Goal: Information Seeking & Learning: Find specific fact

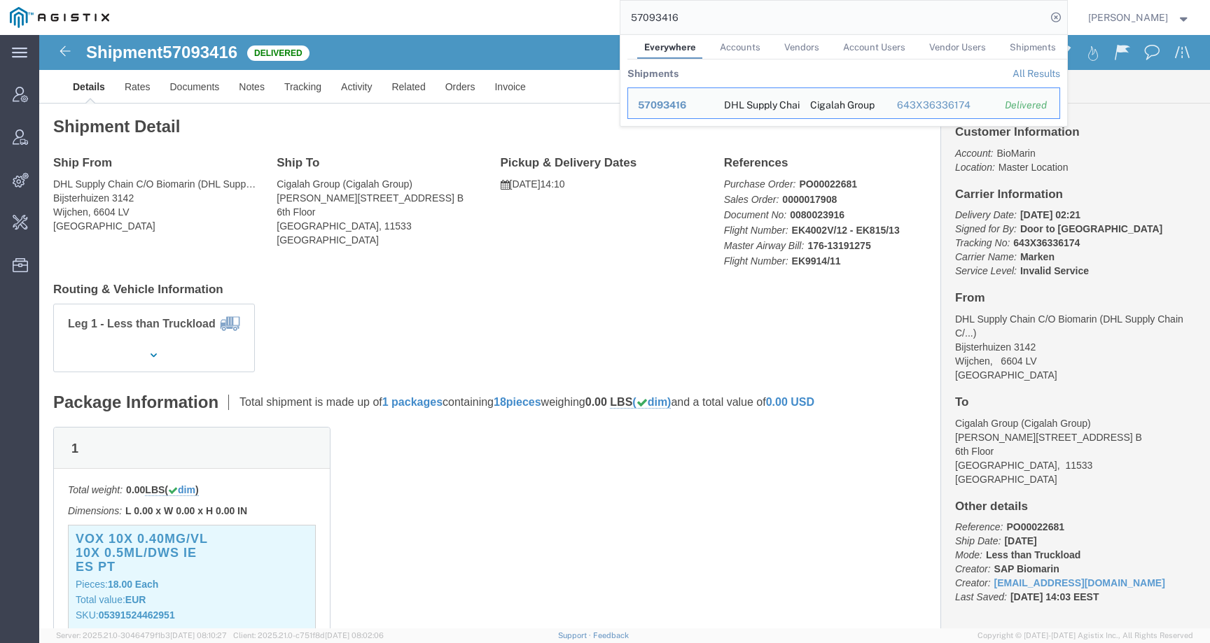
scroll to position [197, 0]
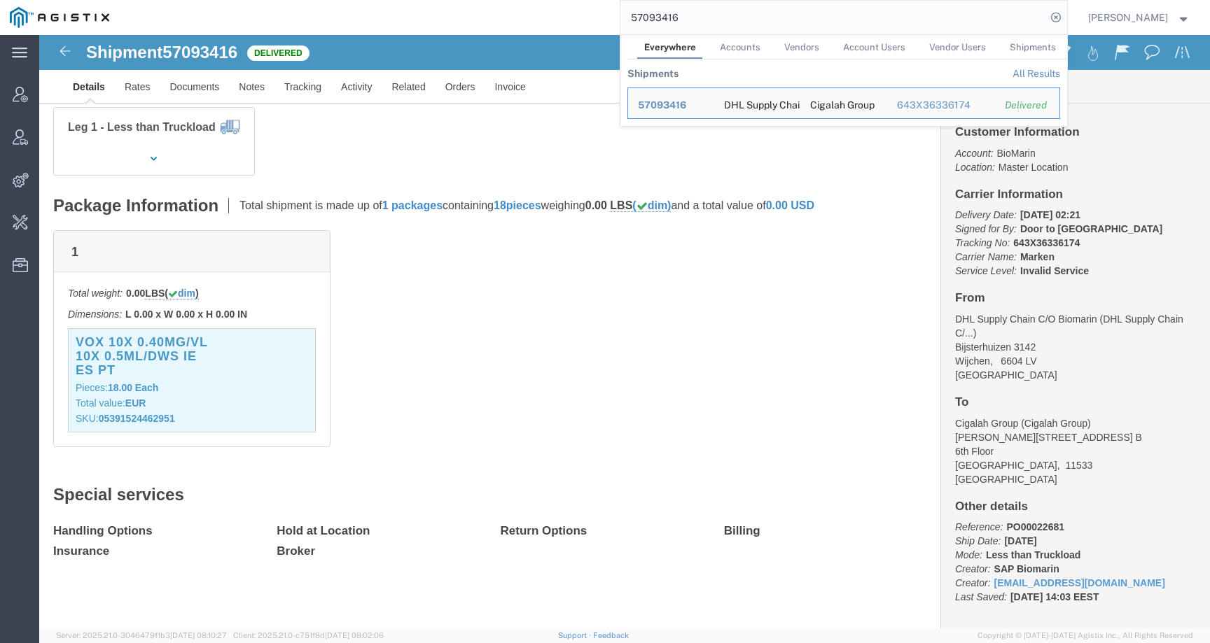
click at [611, 8] on div "57093416 Everywhere Accounts Vendors Account Users Vendor Users Shipments Shipm…" at bounding box center [593, 17] width 948 height 35
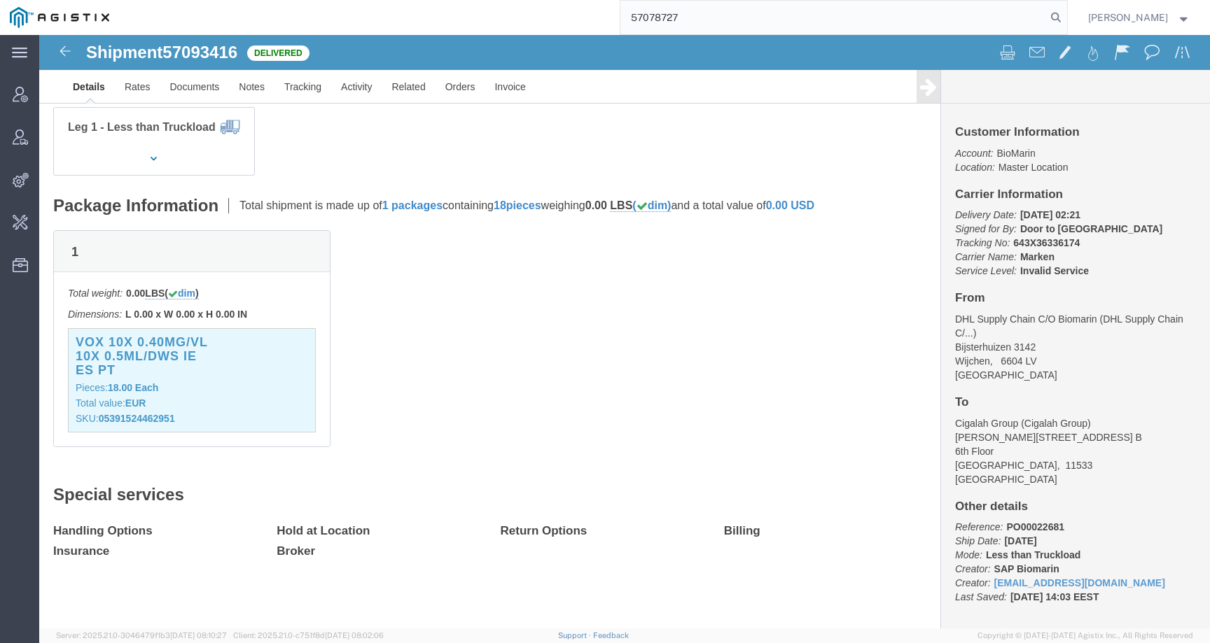
type input "57078727"
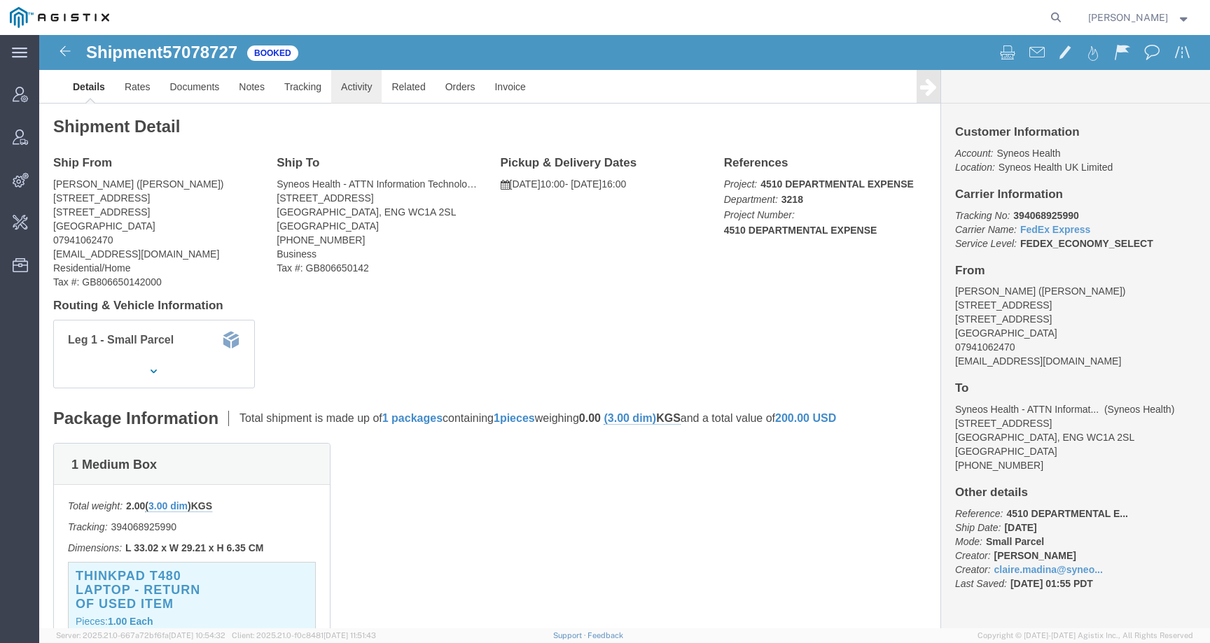
click link "Activity"
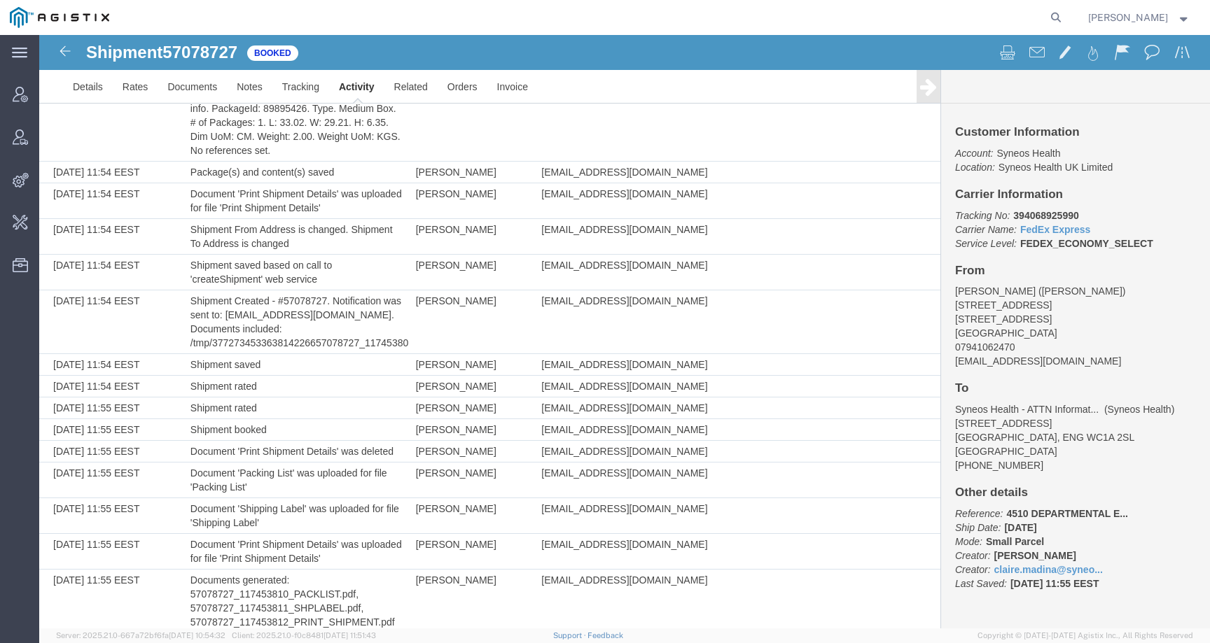
scroll to position [539, 0]
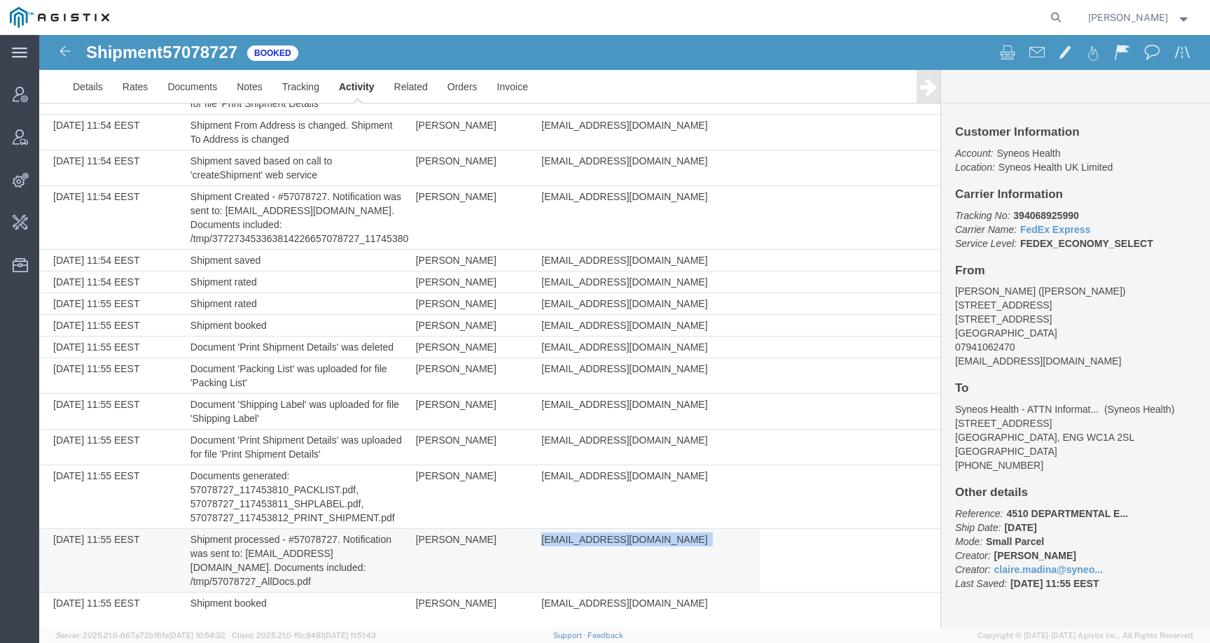
drag, startPoint x: 538, startPoint y: 539, endPoint x: 694, endPoint y: 539, distance: 156.1
click at [694, 539] on td "[EMAIL_ADDRESS][DOMAIN_NAME]" at bounding box center [646, 561] width 225 height 64
copy td "[EMAIL_ADDRESS][DOMAIN_NAME]"
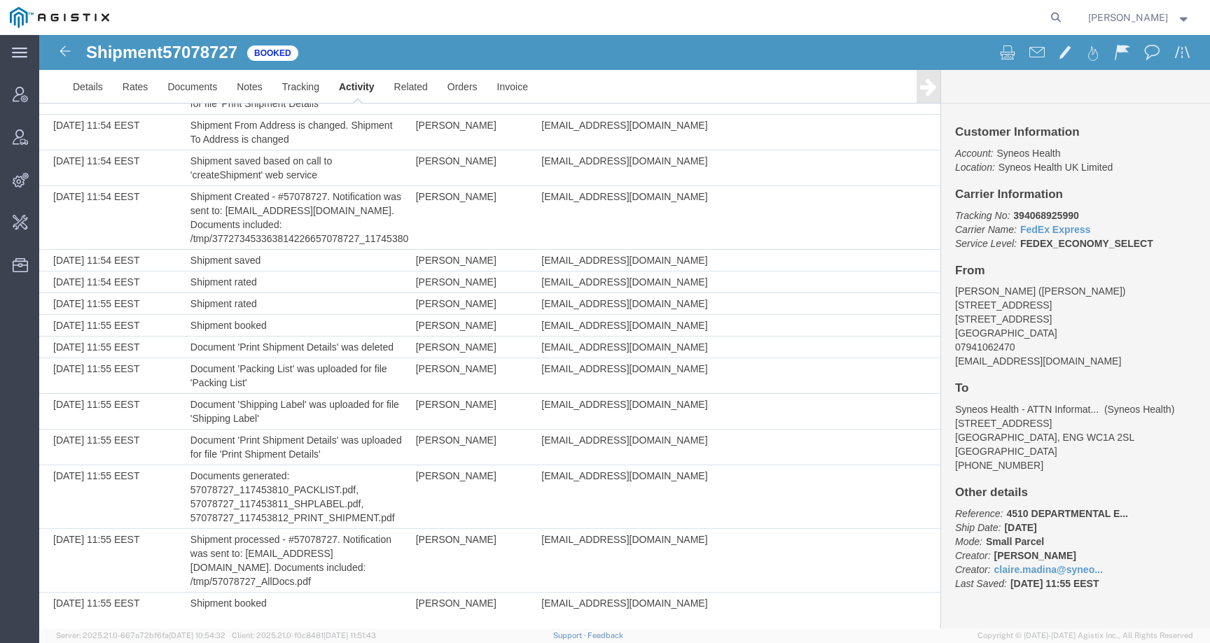
click at [219, 57] on span "57078727" at bounding box center [199, 52] width 75 height 19
copy span "57078727"
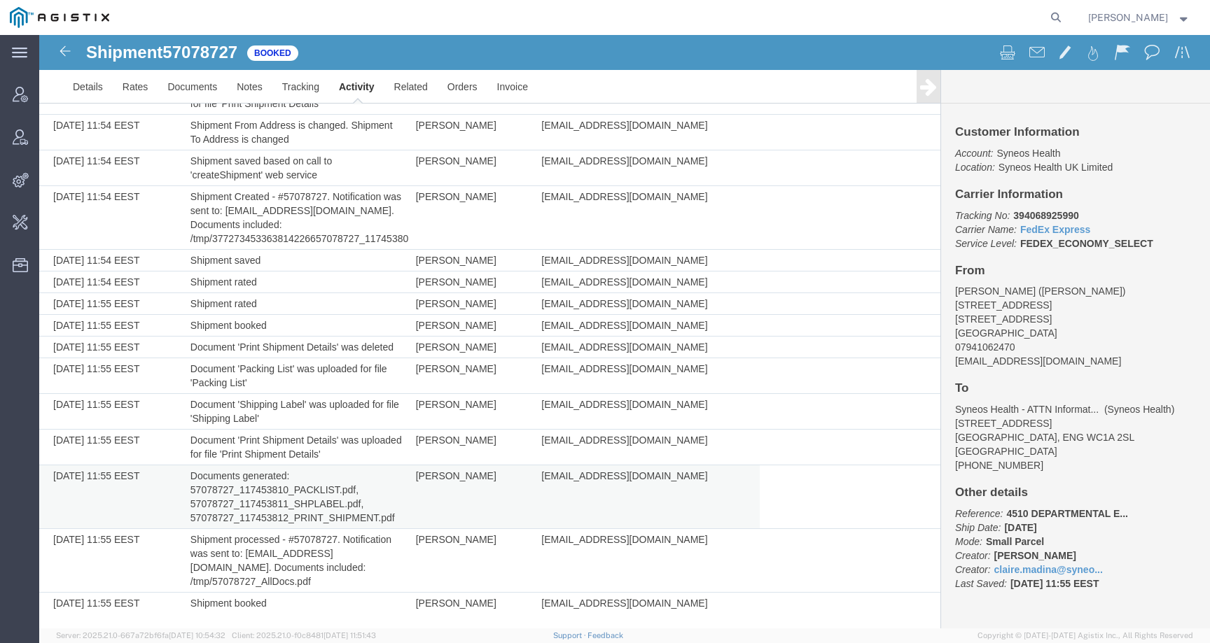
click at [419, 475] on td "[PERSON_NAME]" at bounding box center [472, 498] width 126 height 64
copy td "Claire"
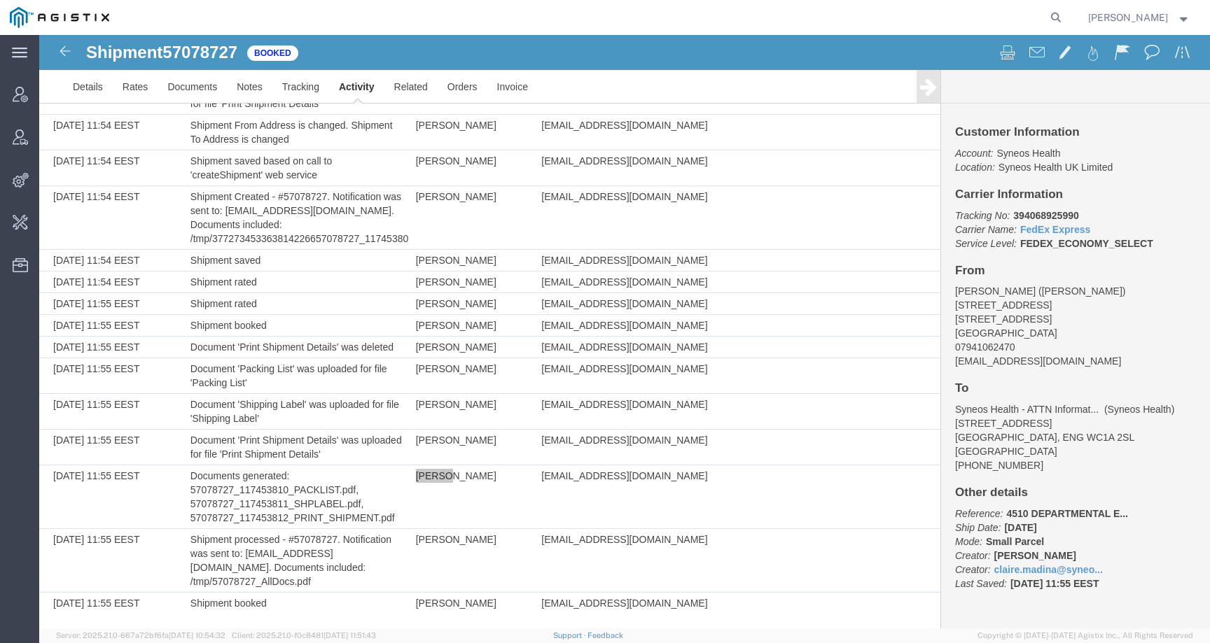
click at [1065, 20] on icon at bounding box center [1056, 18] width 20 height 20
click at [1028, 20] on input "search" at bounding box center [833, 18] width 426 height 34
paste input "56961247"
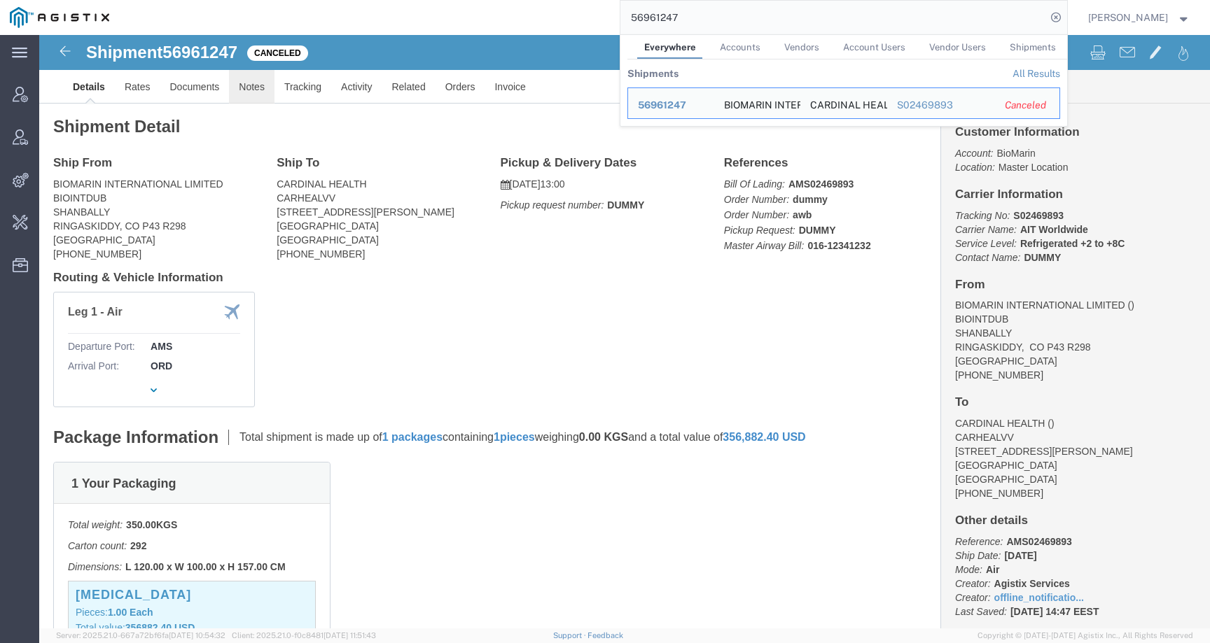
click link "Notes"
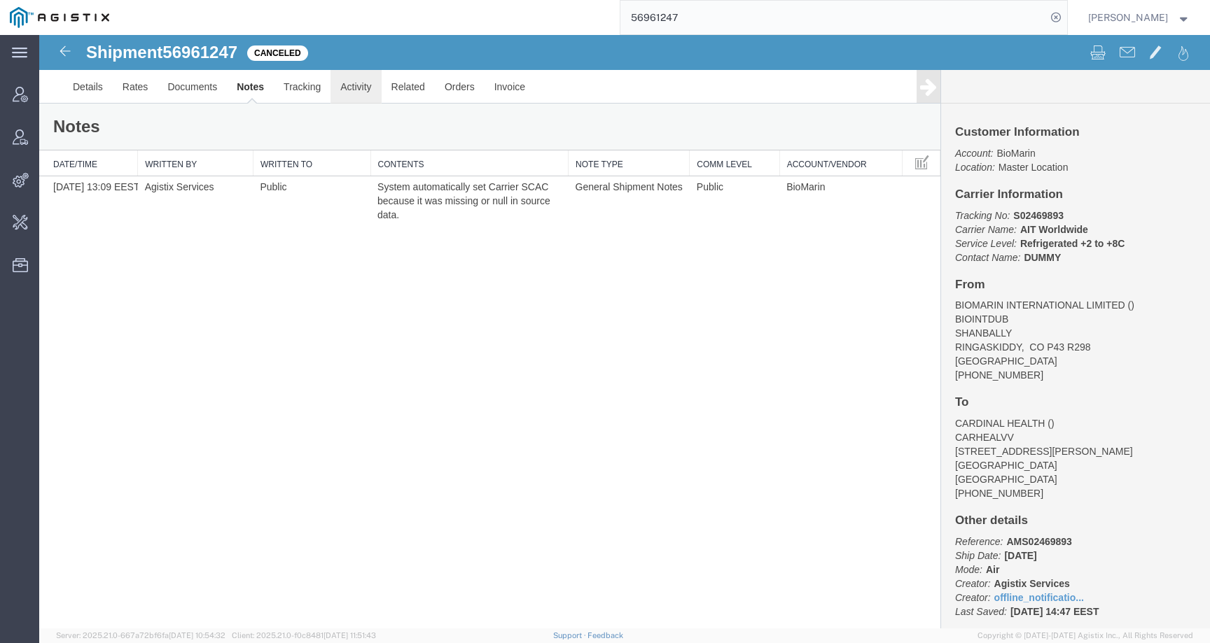
click at [358, 87] on link "Activity" at bounding box center [355, 87] width 50 height 34
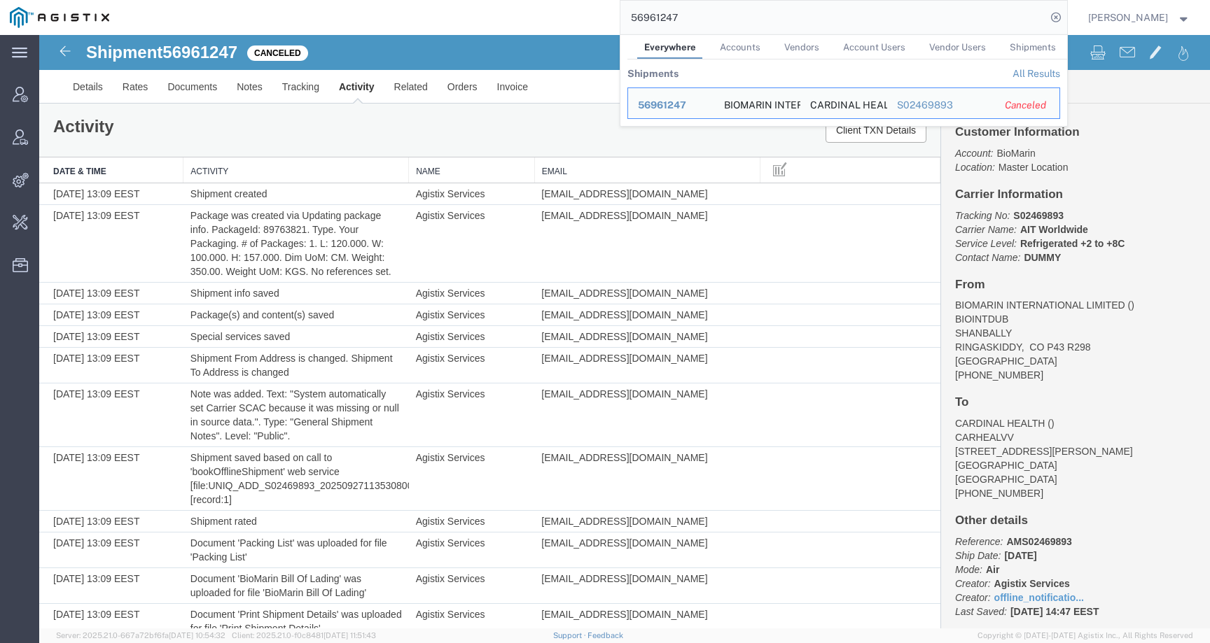
drag, startPoint x: 671, startPoint y: 20, endPoint x: 599, endPoint y: 20, distance: 72.1
click at [599, 20] on div "56961247 Everywhere Accounts Vendors Account Users Vendor Users Shipments Shipm…" at bounding box center [593, 17] width 948 height 35
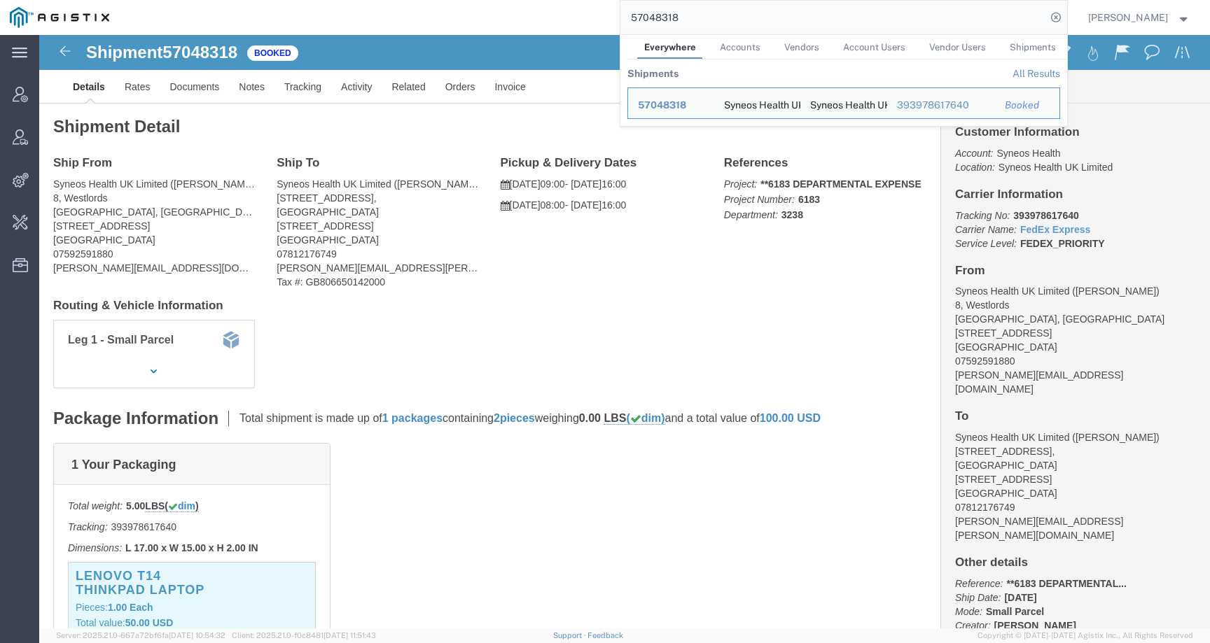
drag, startPoint x: 743, startPoint y: 20, endPoint x: 606, endPoint y: 20, distance: 137.2
click at [606, 20] on div "57048318 Everywhere Accounts Vendors Account Users Vendor Users Shipments Shipm…" at bounding box center [593, 17] width 948 height 35
paste input "65317"
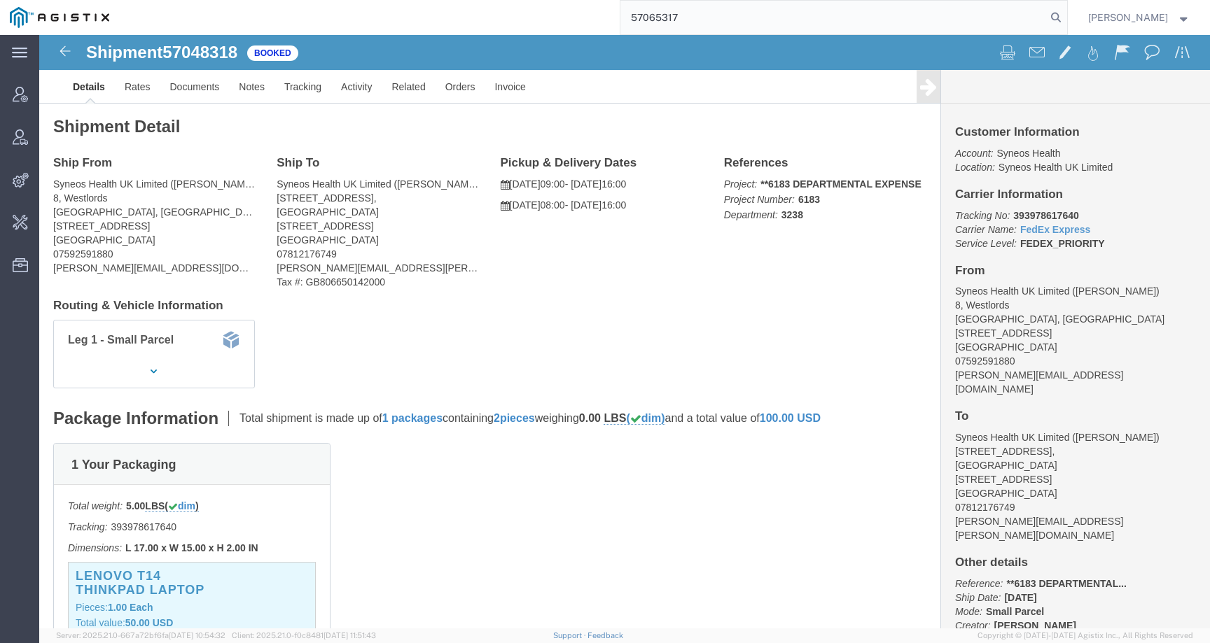
type input "57065317"
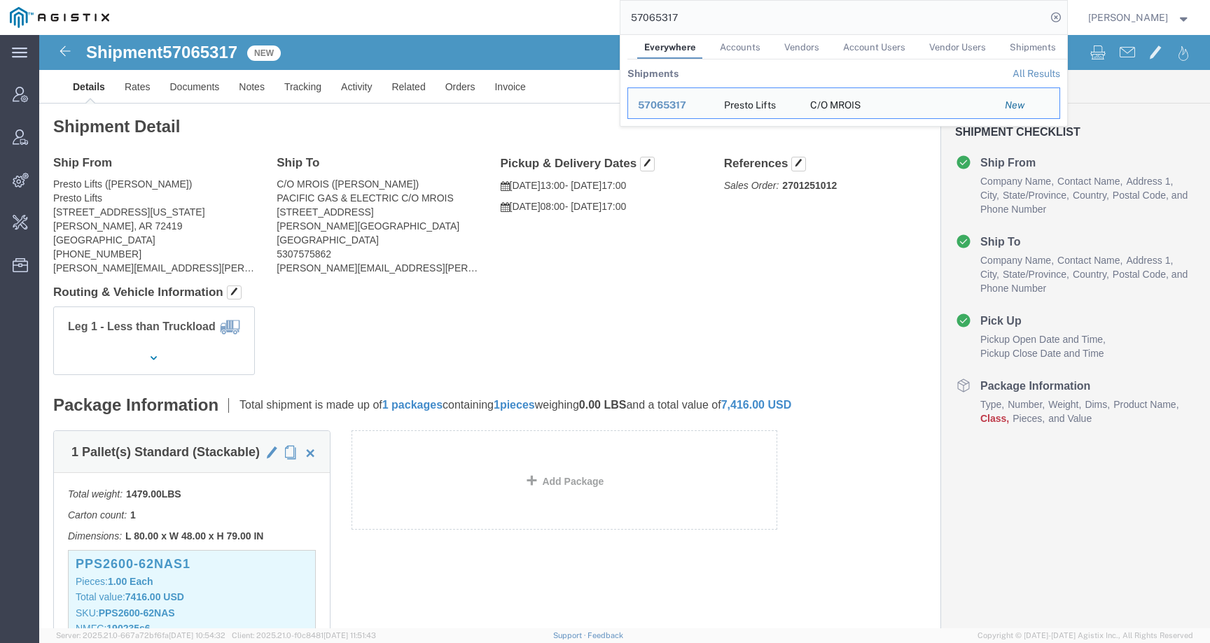
click div "Leg 1 - Less than Truckload"
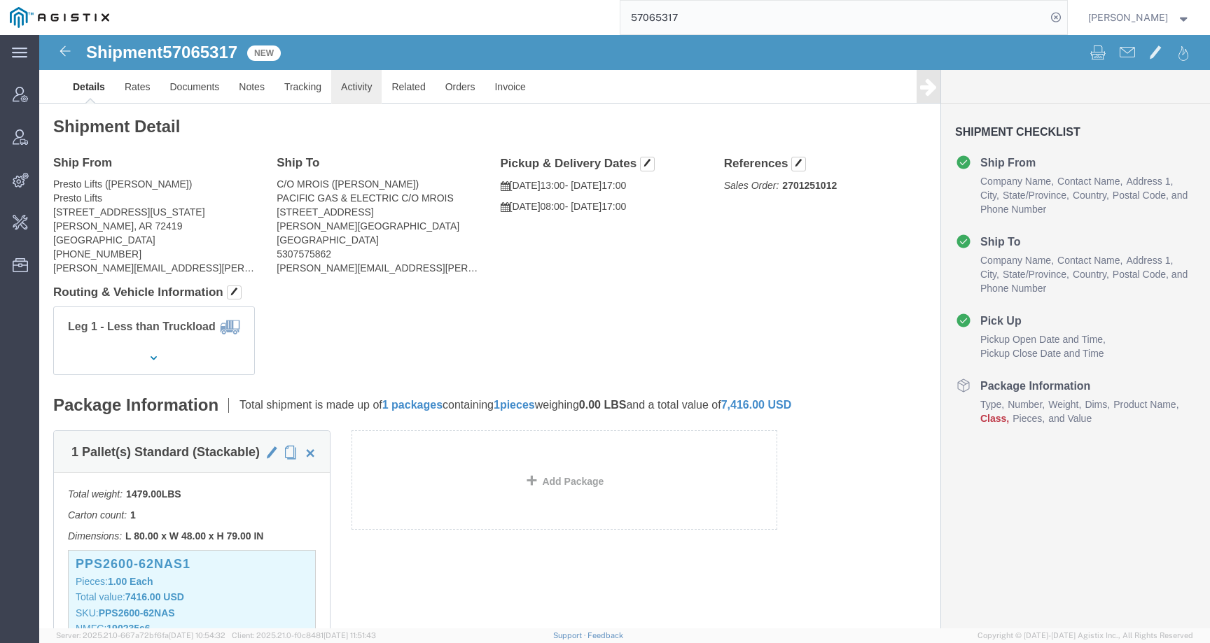
click link "Activity"
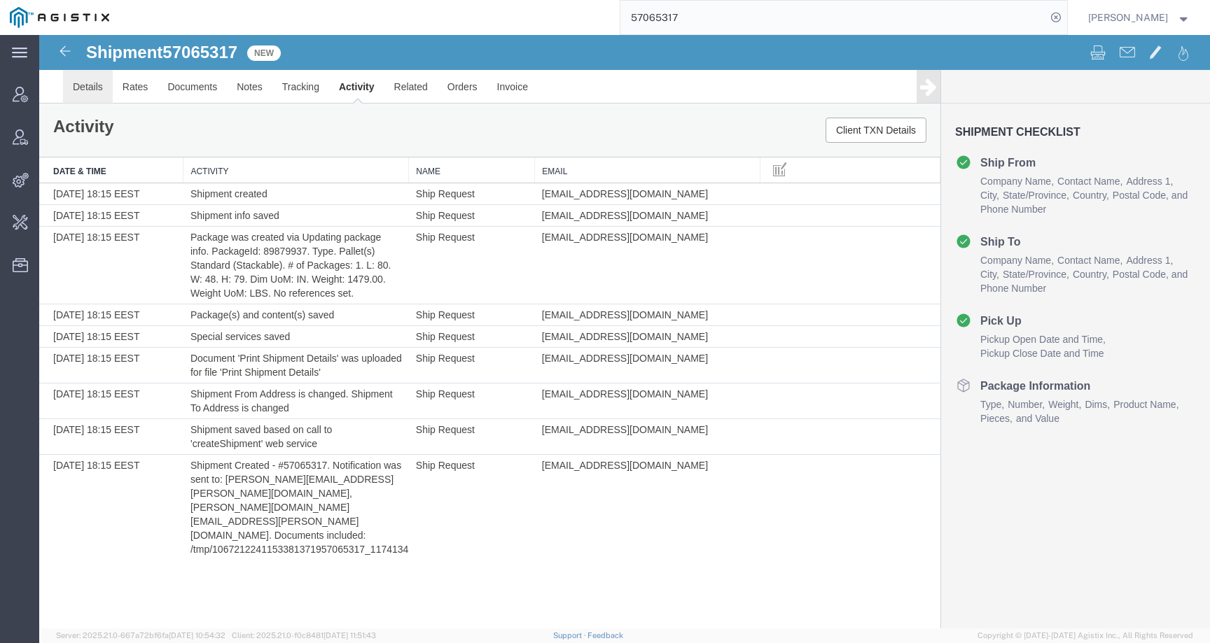
drag, startPoint x: 93, startPoint y: 85, endPoint x: 332, endPoint y: 78, distance: 238.8
click at [93, 85] on link "Details" at bounding box center [88, 87] width 50 height 34
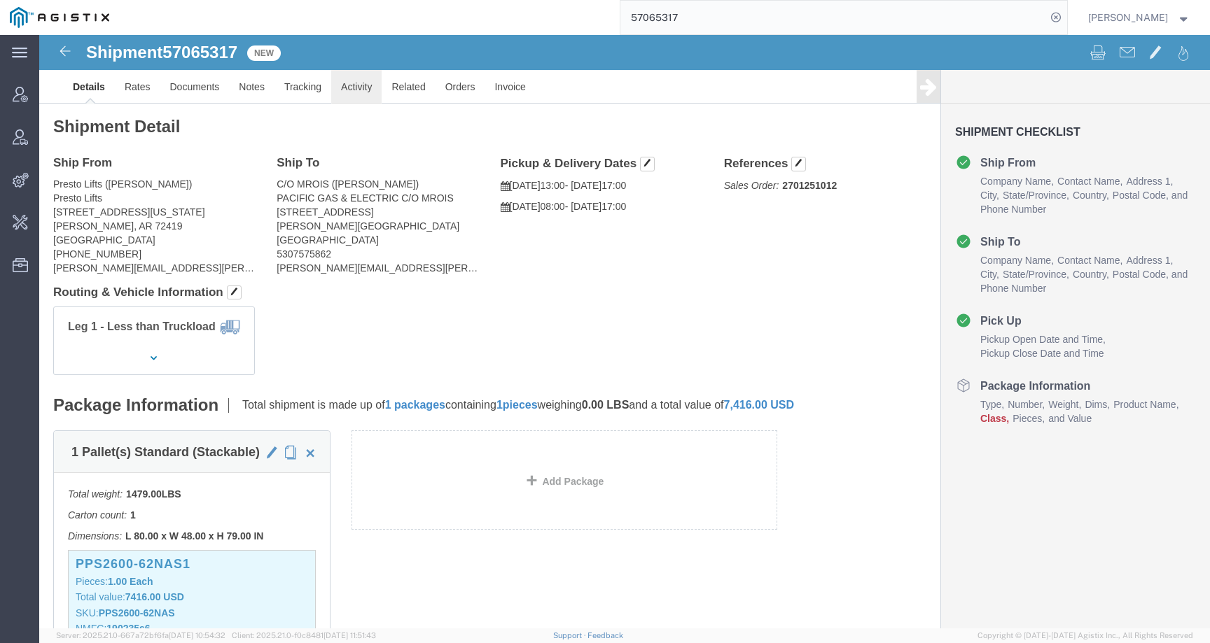
click link "Activity"
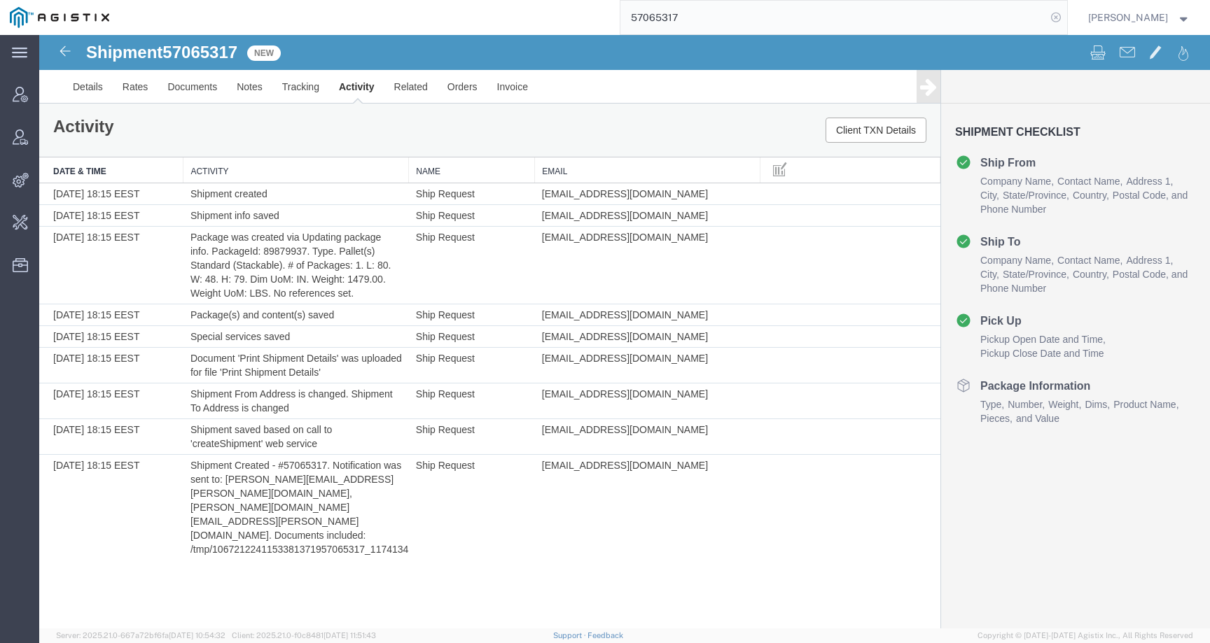
click at [1065, 14] on icon at bounding box center [1056, 18] width 20 height 20
click at [1045, 14] on form at bounding box center [1056, 17] width 22 height 35
click at [1065, 14] on icon at bounding box center [1056, 18] width 20 height 20
click at [1046, 14] on input "search" at bounding box center [833, 18] width 426 height 34
paste input "Southworth International Group, Inc."
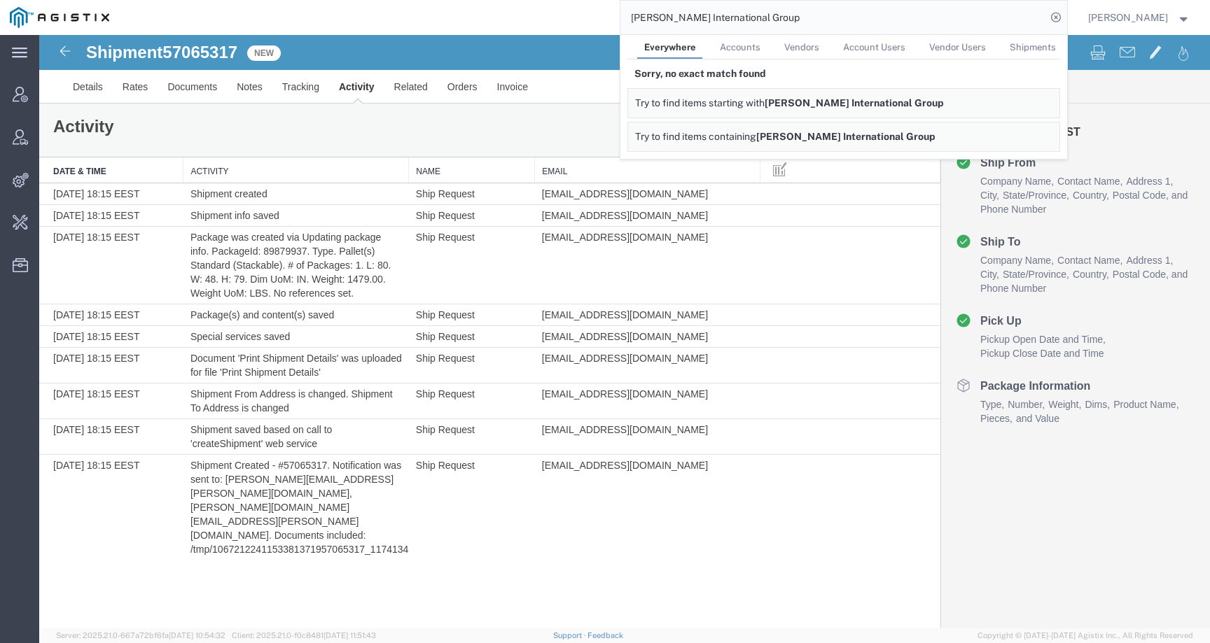
click at [806, 9] on input "Southworth International Group" at bounding box center [833, 18] width 426 height 34
drag, startPoint x: 803, startPoint y: 21, endPoint x: 558, endPoint y: 20, distance: 245.0
click at [558, 20] on div "Southworth International Group Everywhere Accounts Vendors Account Users Vendor…" at bounding box center [593, 17] width 948 height 35
paste input "melinda.pate@sigi.com"
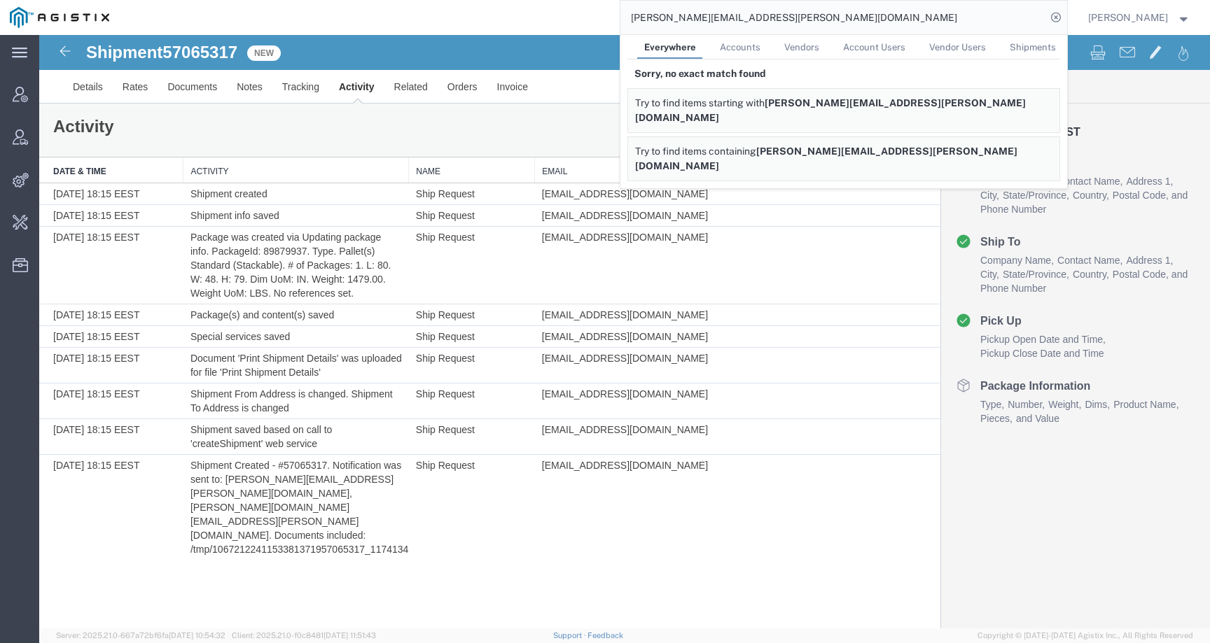
click at [760, 42] on span "Accounts" at bounding box center [740, 47] width 41 height 11
click at [824, 53] on link "Vendors" at bounding box center [799, 47] width 49 height 25
click at [876, 53] on link "Account Users" at bounding box center [872, 47] width 76 height 25
click at [953, 48] on span "Vendor Users" at bounding box center [956, 47] width 57 height 11
click at [1039, 47] on span "Shipments" at bounding box center [1032, 47] width 46 height 11
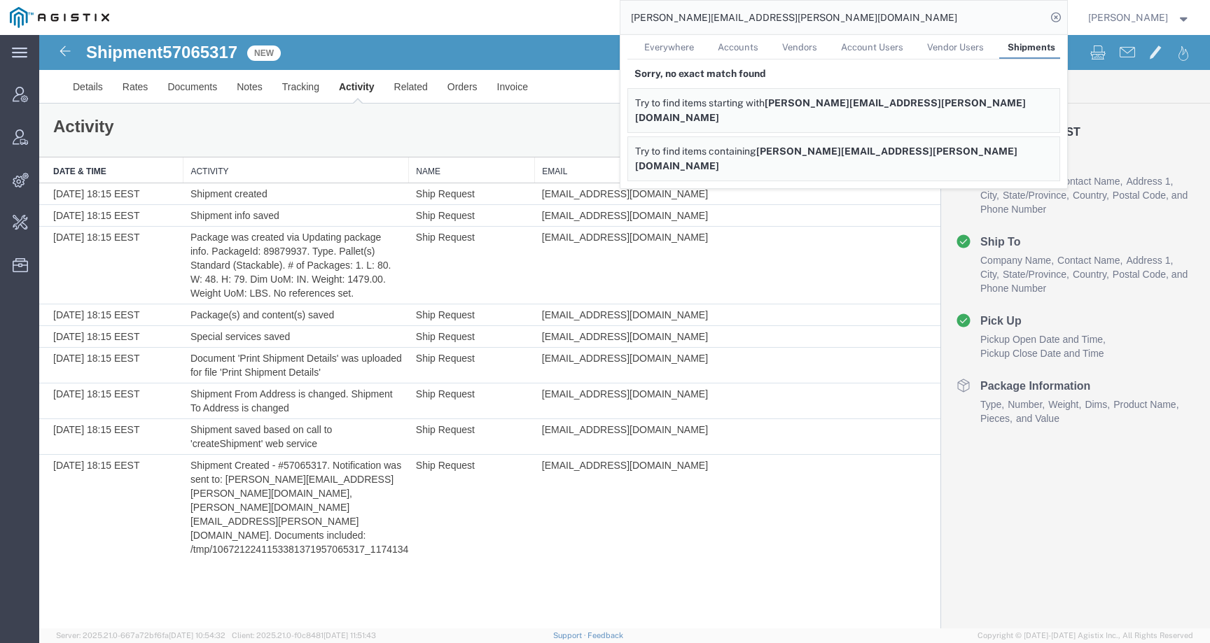
click at [694, 50] on span "Everywhere" at bounding box center [669, 47] width 50 height 11
drag, startPoint x: 763, startPoint y: 21, endPoint x: 568, endPoint y: 19, distance: 194.6
click at [568, 19] on div "melinda.pate@sigi.com Everywhere Accounts Vendors Account Users Vendor Users Sh…" at bounding box center [593, 17] width 948 height 35
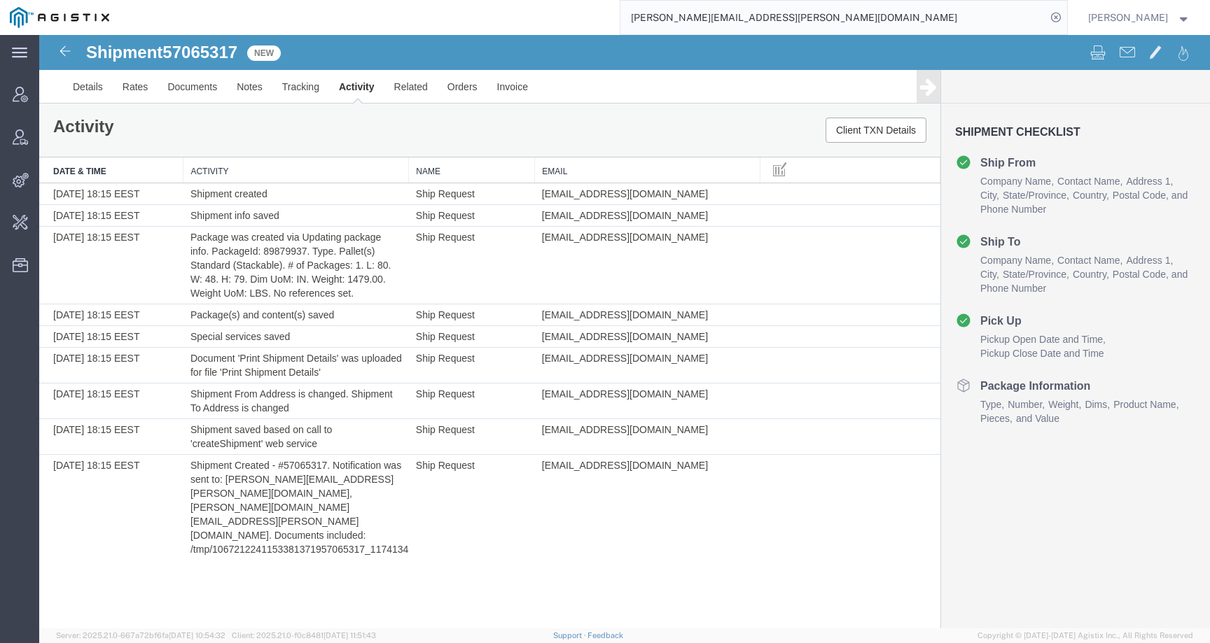
type input "G"
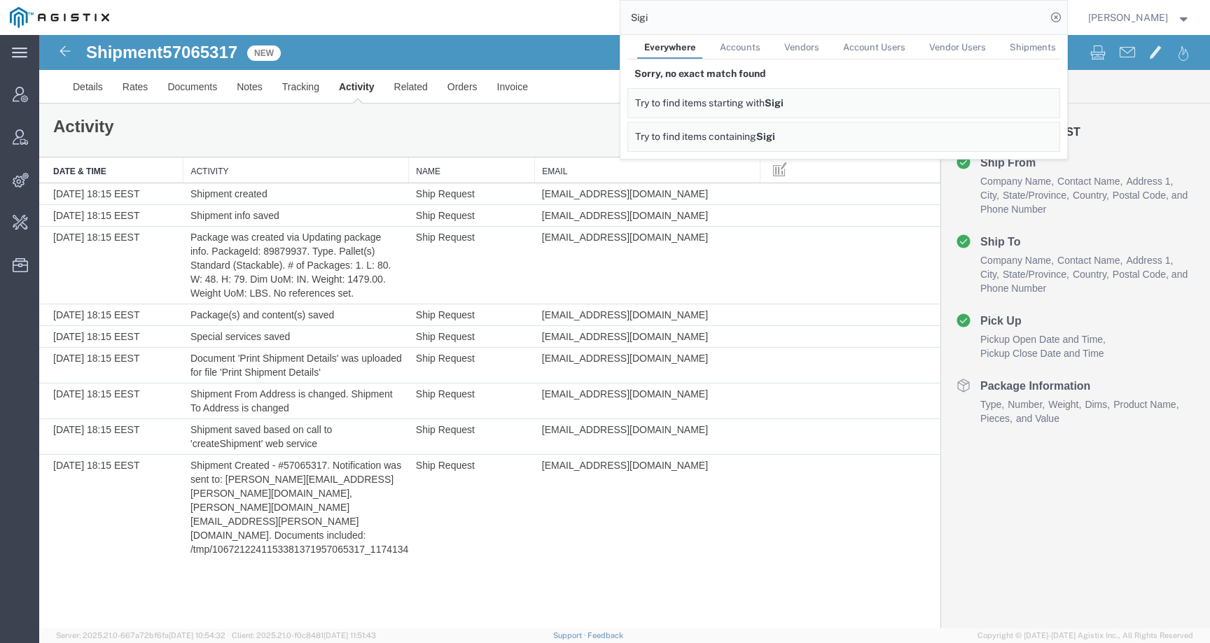
click at [759, 39] on link "Accounts" at bounding box center [740, 47] width 55 height 25
click at [856, 42] on span "Account Users" at bounding box center [872, 47] width 62 height 11
click at [82, 92] on link "Details" at bounding box center [88, 87] width 50 height 34
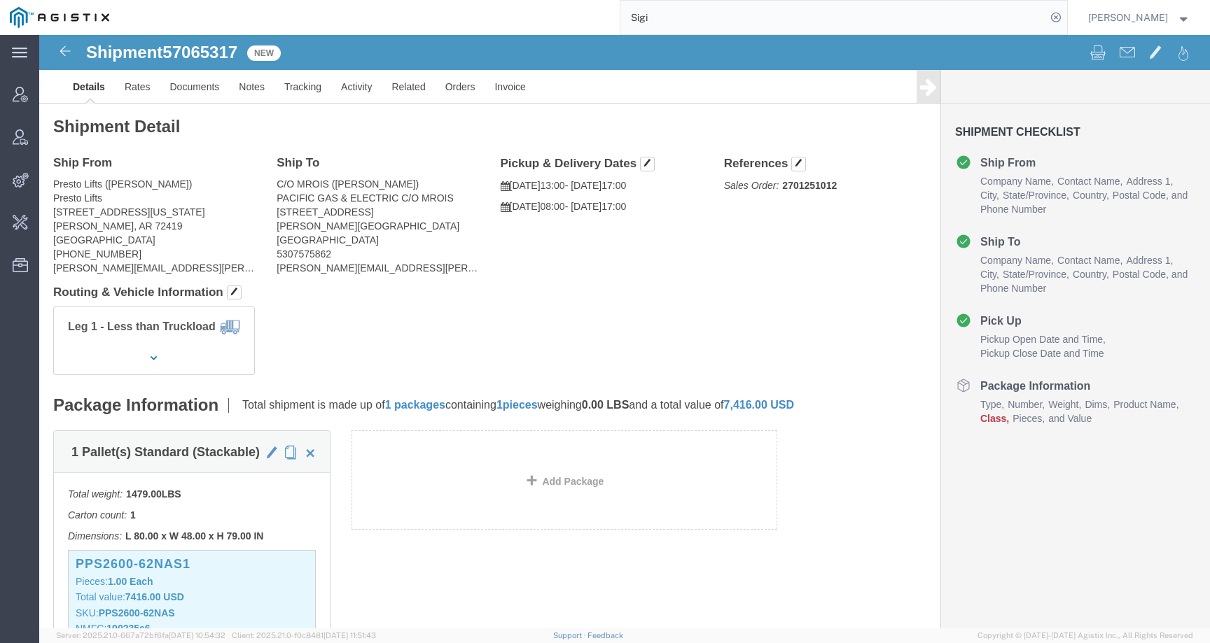
click at [707, 13] on input "Sigi" at bounding box center [833, 18] width 426 height 34
click link "Activity"
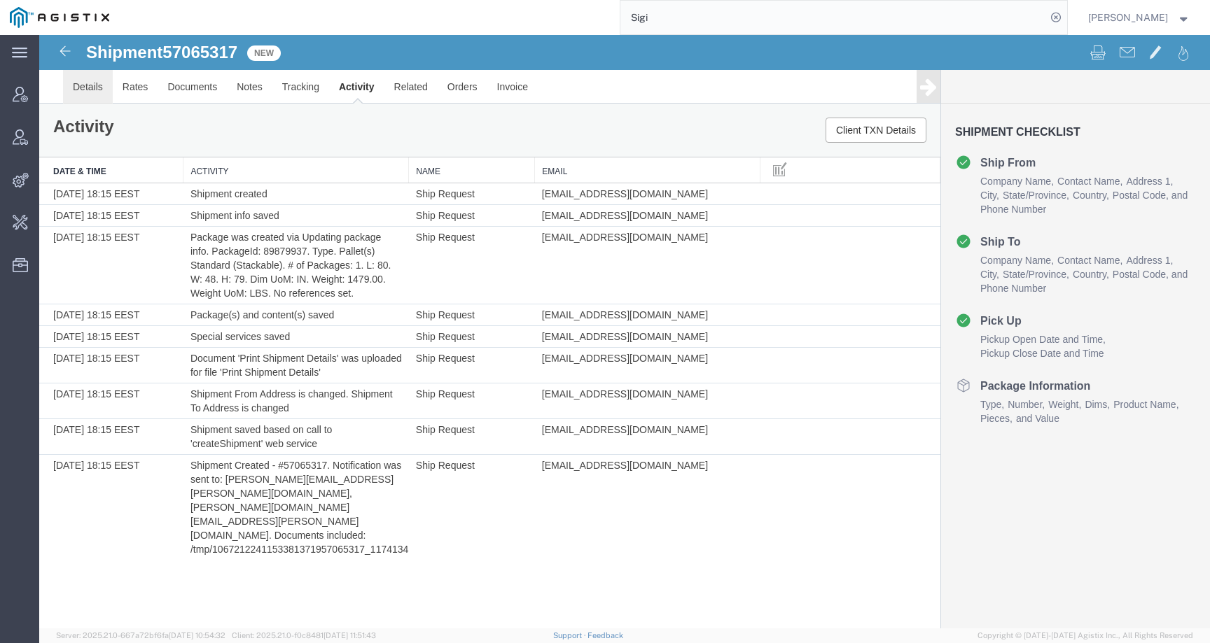
click at [97, 78] on link "Details" at bounding box center [88, 87] width 50 height 34
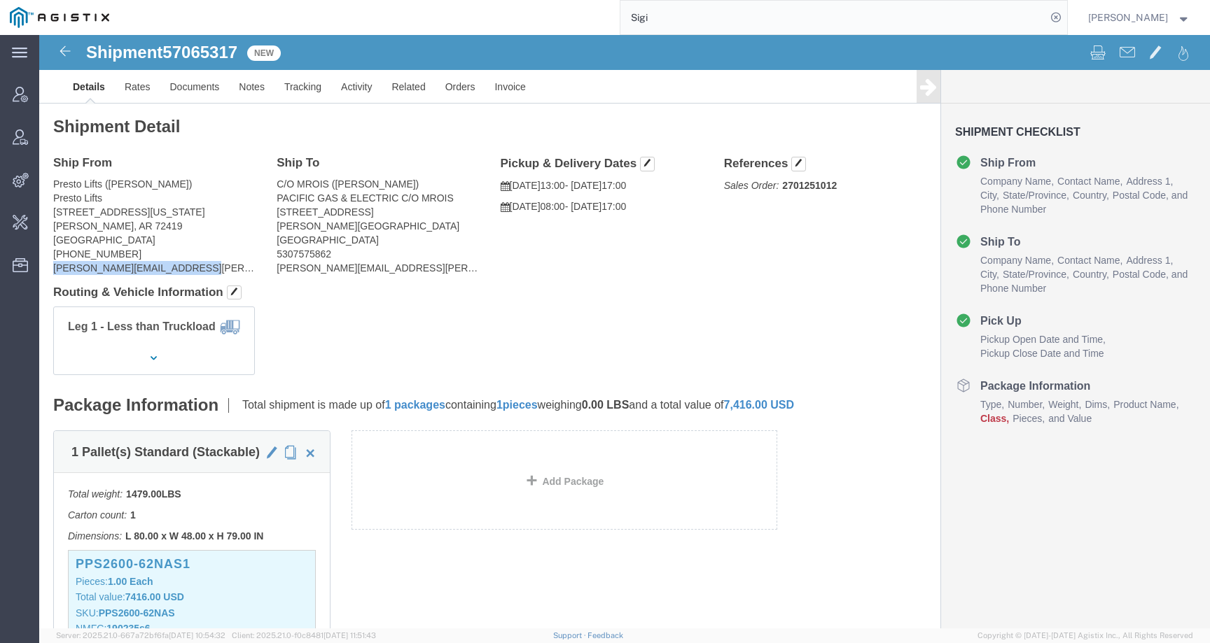
drag, startPoint x: 147, startPoint y: 234, endPoint x: 14, endPoint y: 235, distance: 133.0
click address "Presto Lifts (Melinda Pate) Presto Lifts 202 S New York Caraway, AR 72419 Unite…"
copy address "melinda.pate@prestolifts.com"
drag, startPoint x: 729, startPoint y: 26, endPoint x: 589, endPoint y: 17, distance: 140.3
click at [589, 17] on div "Sigi" at bounding box center [593, 17] width 948 height 35
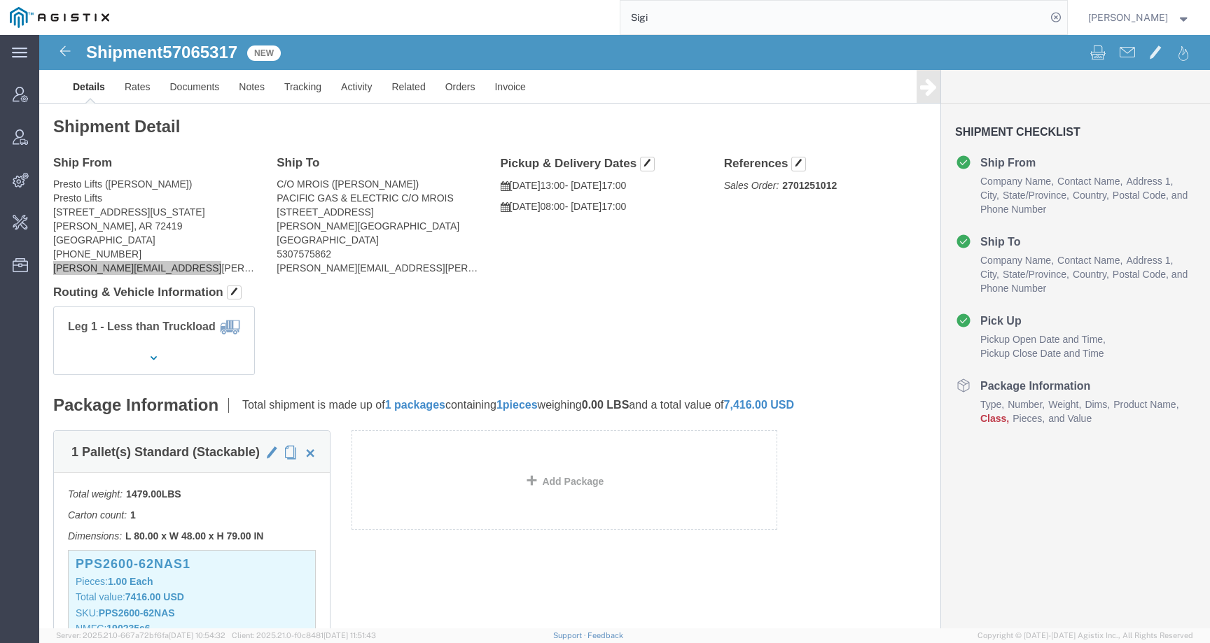
paste input "melinda.pate@prestolifts.com"
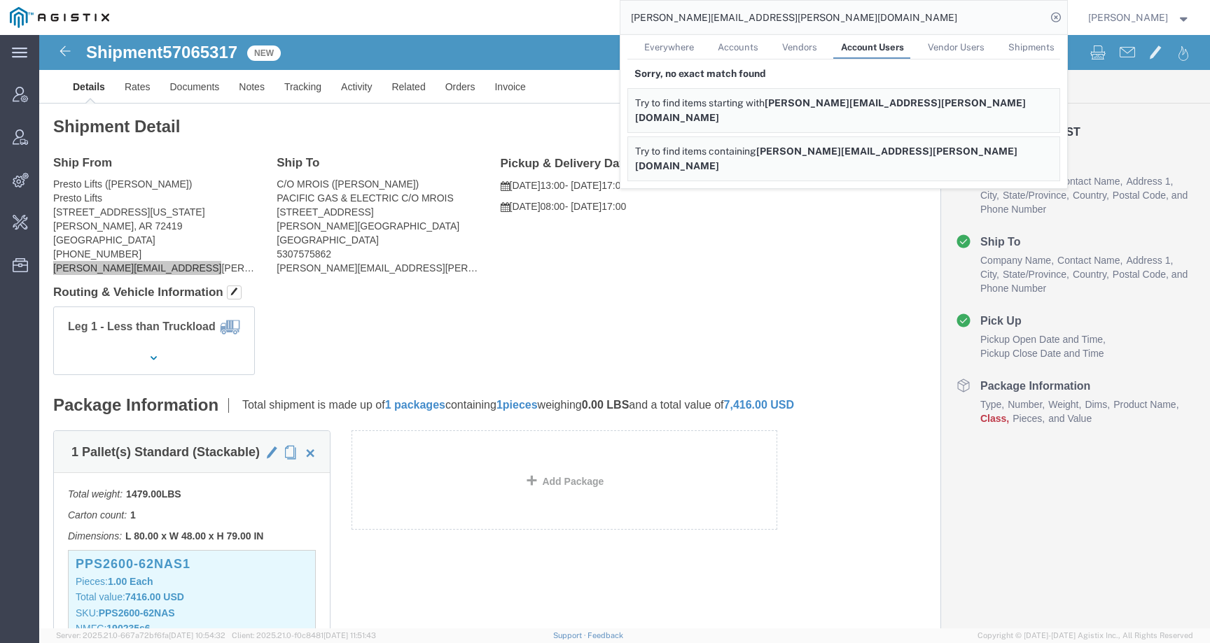
click at [685, 48] on span "Everywhere" at bounding box center [669, 47] width 50 height 11
click at [767, 53] on link "Accounts" at bounding box center [740, 47] width 55 height 25
drag, startPoint x: 788, startPoint y: 7, endPoint x: 826, endPoint y: 42, distance: 52.0
click at [817, 42] on span "Vendors" at bounding box center [799, 47] width 35 height 11
click at [942, 35] on link "Vendor Users" at bounding box center [956, 47] width 71 height 25
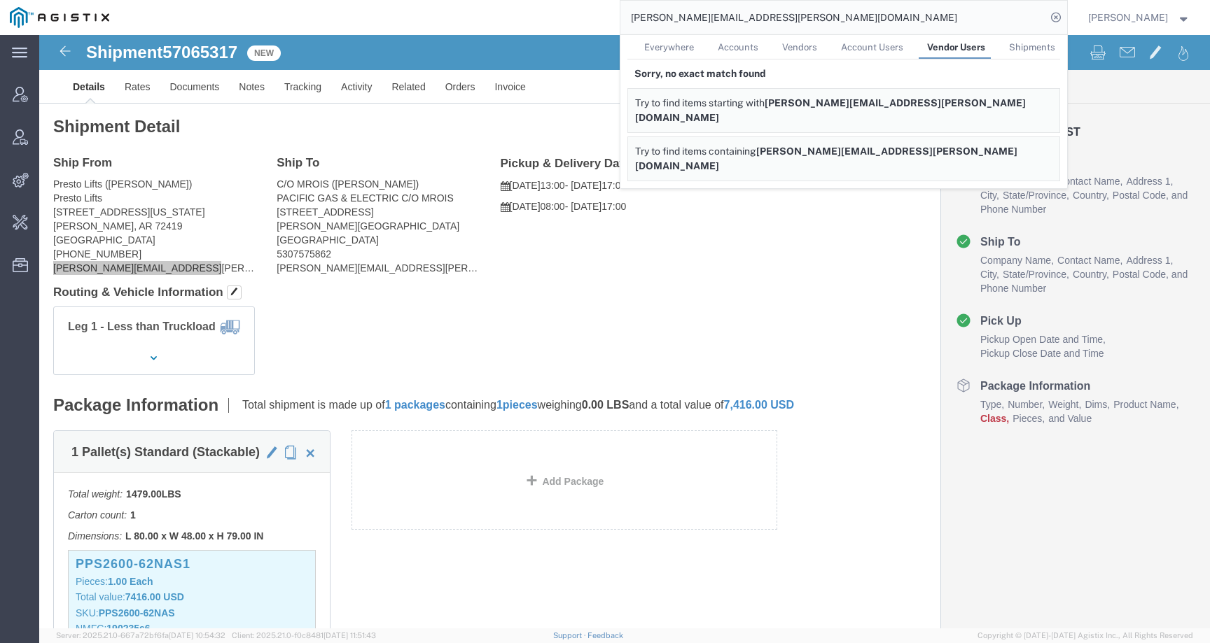
drag, startPoint x: 1033, startPoint y: 45, endPoint x: 765, endPoint y: 11, distance: 269.6
click at [1033, 45] on span "Shipments" at bounding box center [1032, 47] width 46 height 11
click at [872, 50] on span "Account Users" at bounding box center [872, 47] width 62 height 11
drag, startPoint x: 18, startPoint y: 146, endPoint x: 49, endPoint y: 147, distance: 31.5
click address "Presto Lifts (Melinda Pate) Presto Lifts 202 S New York Caraway, AR 72419 Unite…"
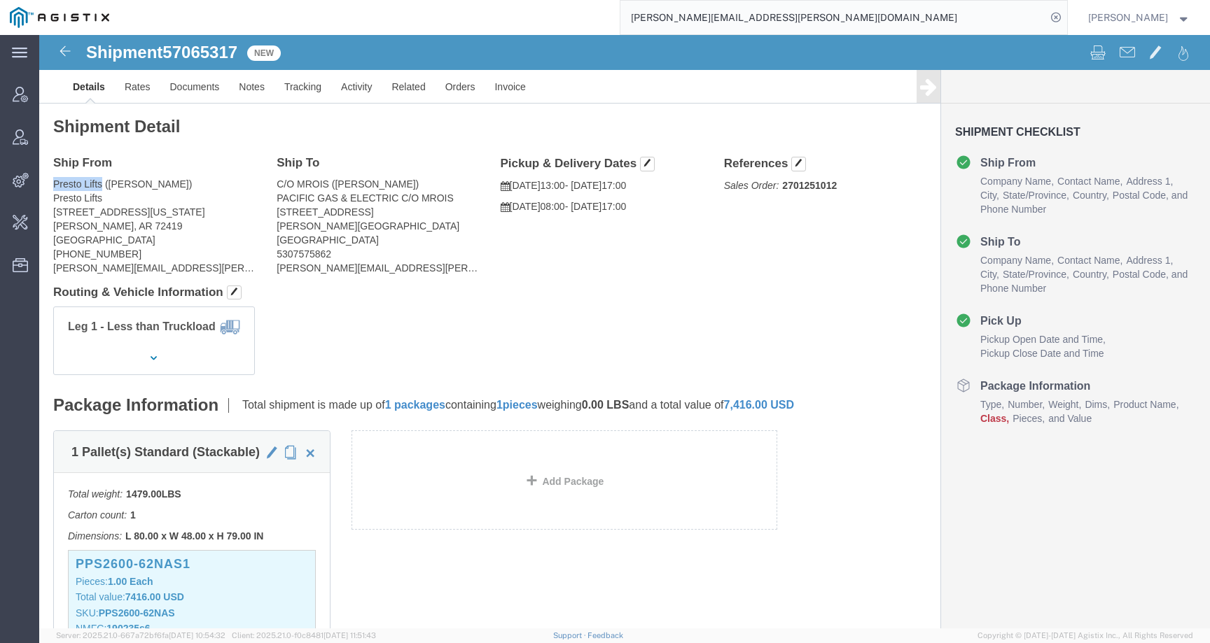
drag, startPoint x: 15, startPoint y: 149, endPoint x: 61, endPoint y: 149, distance: 45.5
click address "Presto Lifts (Melinda Pate) Presto Lifts 202 S New York Caraway, AR 72419 Unite…"
copy address "Presto Lifts"
drag, startPoint x: 805, startPoint y: 20, endPoint x: 607, endPoint y: 18, distance: 198.1
click at [607, 18] on div "melinda.pate@prestolifts.com" at bounding box center [593, 17] width 948 height 35
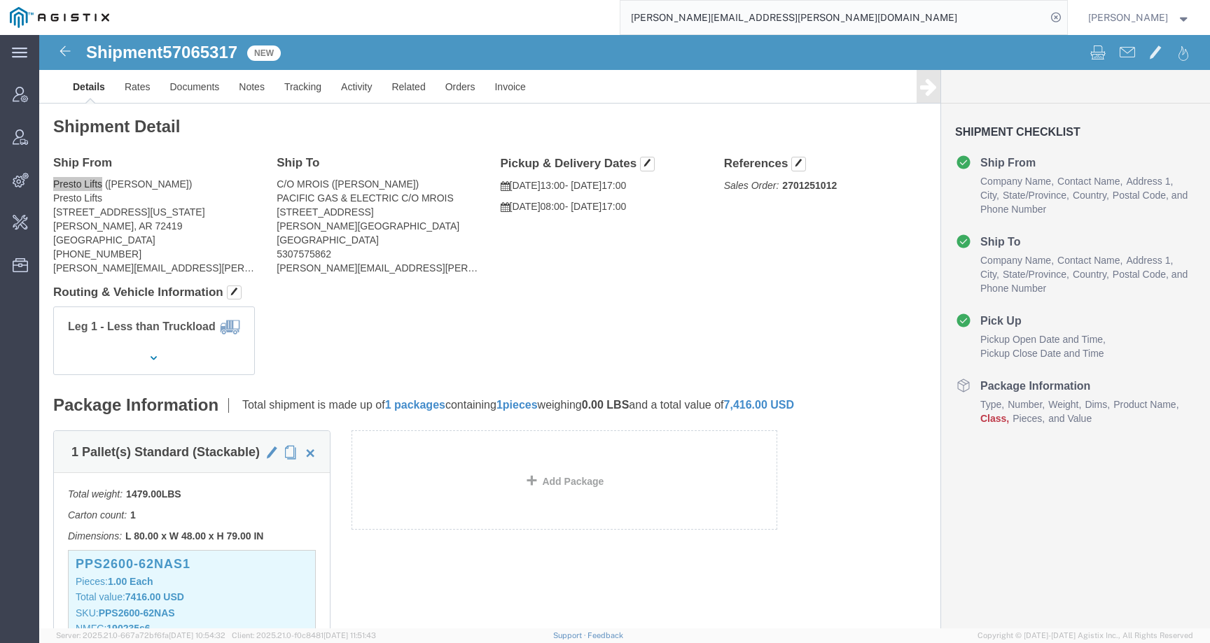
paste input "Presto Lifts"
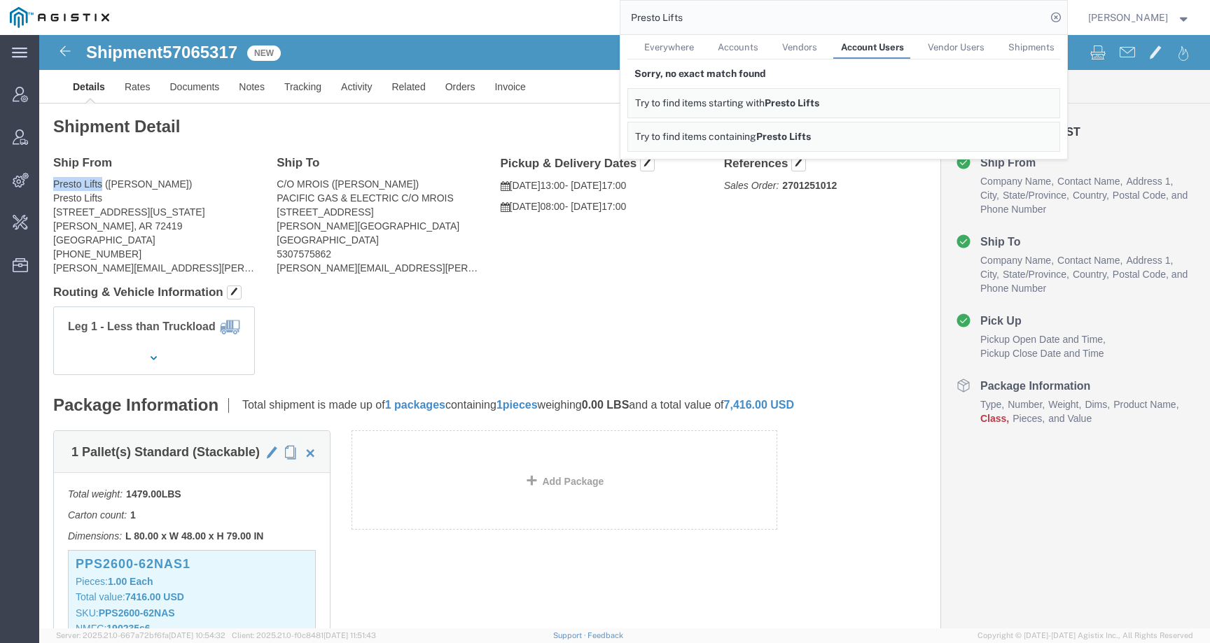
click div "Leg 1 - Less than Truckload"
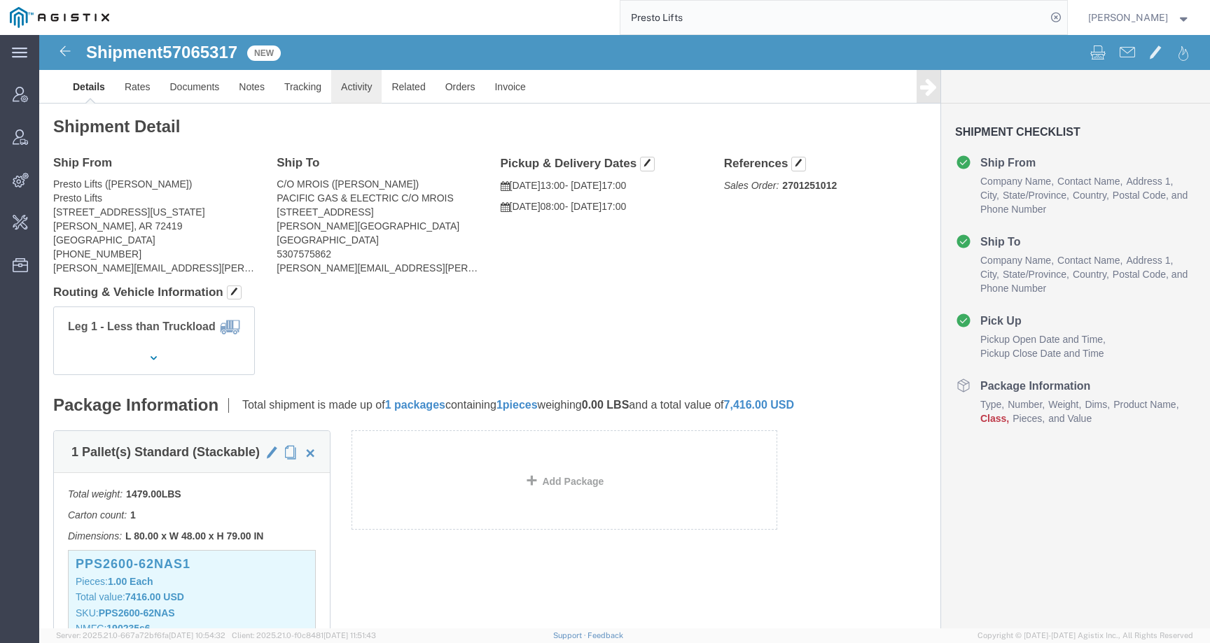
click link "Activity"
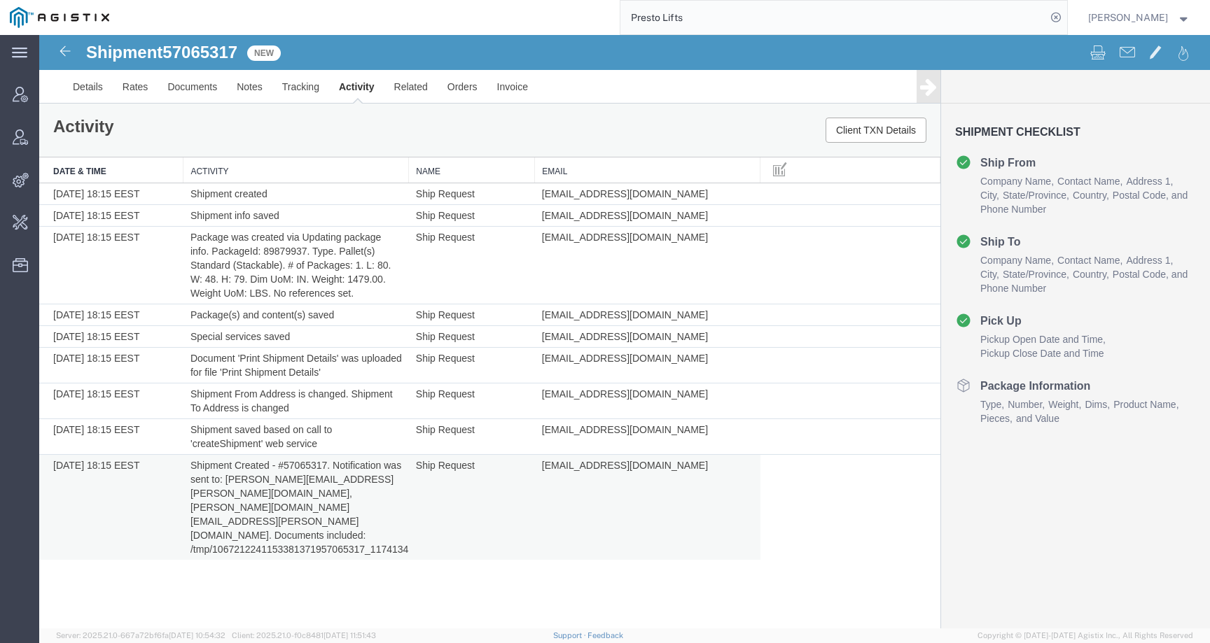
drag, startPoint x: 631, startPoint y: 468, endPoint x: 739, endPoint y: 470, distance: 107.1
click at [738, 470] on td "offline_notifications+otsshipreq@agistix.com" at bounding box center [647, 508] width 225 height 106
copy td "otsshipreq@agistix.com"
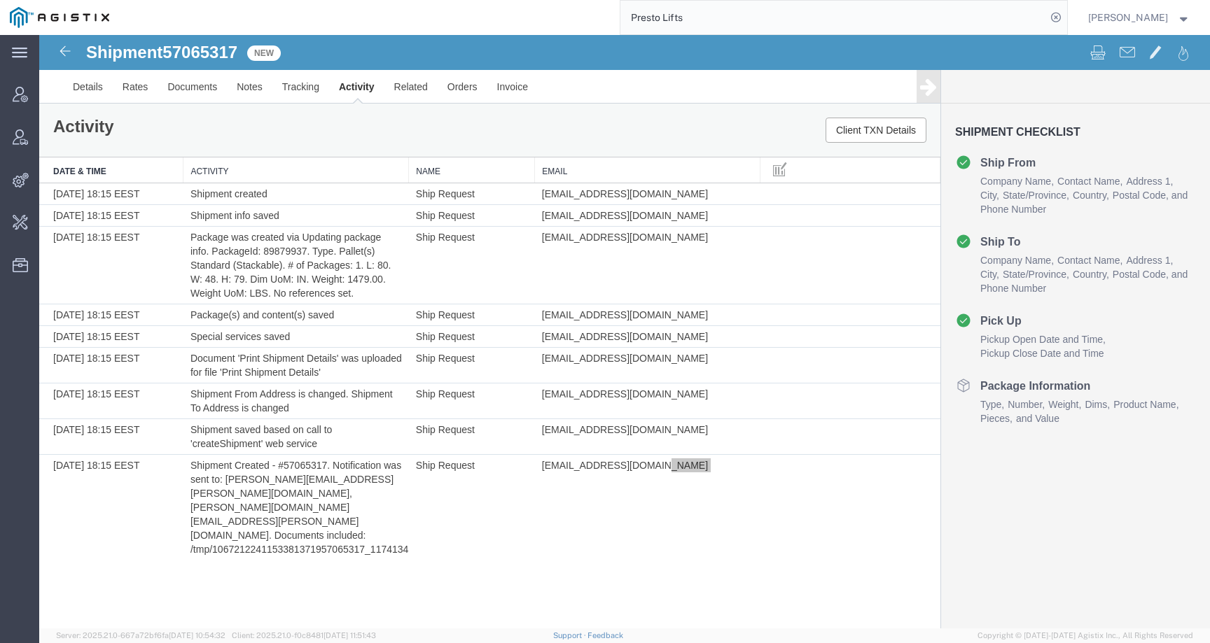
drag, startPoint x: 710, startPoint y: 22, endPoint x: 540, endPoint y: 16, distance: 170.2
click at [540, 18] on div "Presto Lifts" at bounding box center [593, 17] width 948 height 35
paste input "otsshipreq@agistix.com"
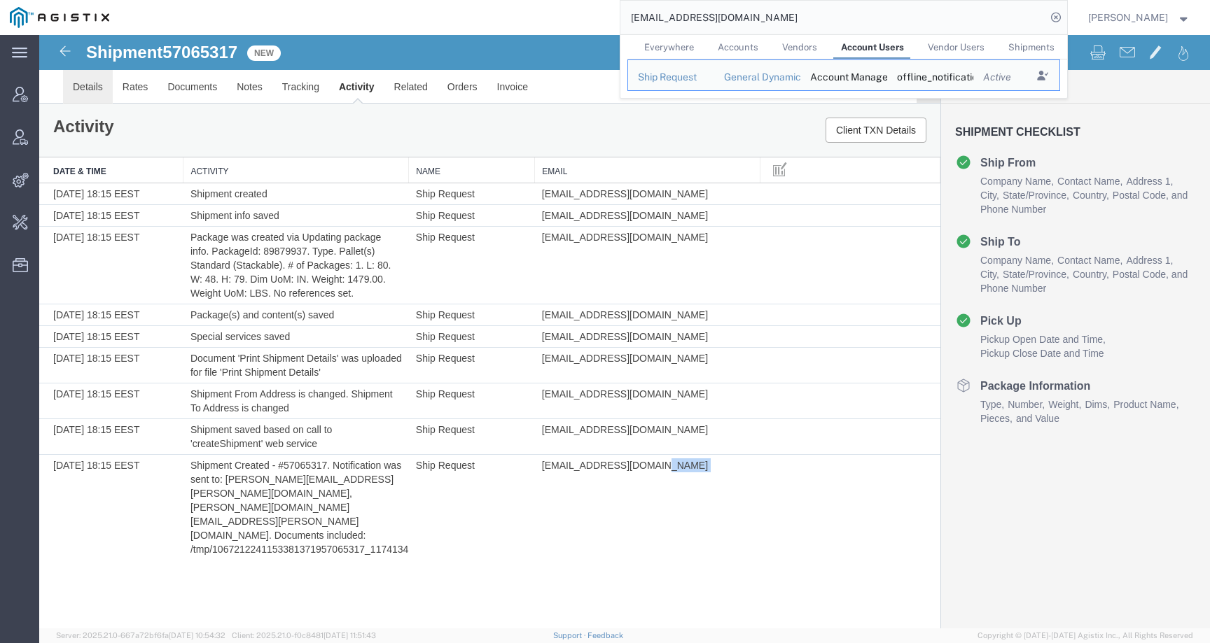
click at [85, 101] on link "Details" at bounding box center [88, 87] width 50 height 34
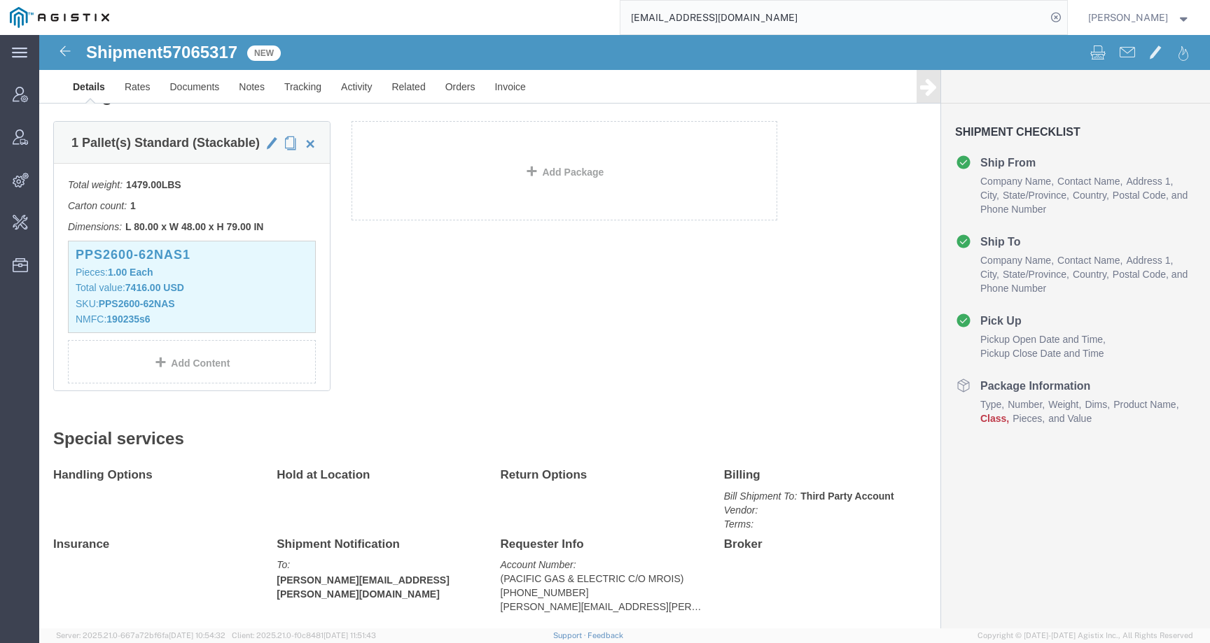
scroll to position [340, 0]
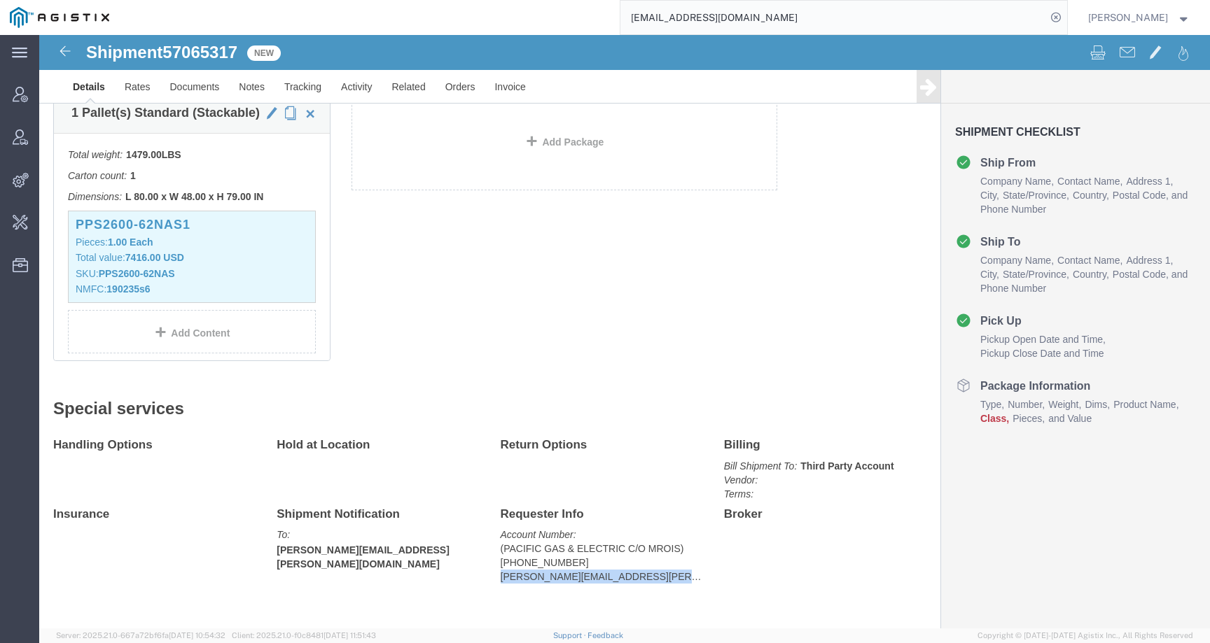
drag, startPoint x: 459, startPoint y: 571, endPoint x: 629, endPoint y: 566, distance: 170.2
click address "(PACIFIC GAS & ELECTRIC C/O MROIS) (925) 313-0360 kristen.henington@totalsafety…"
copy address "kristen.henington@totalsafety.com"
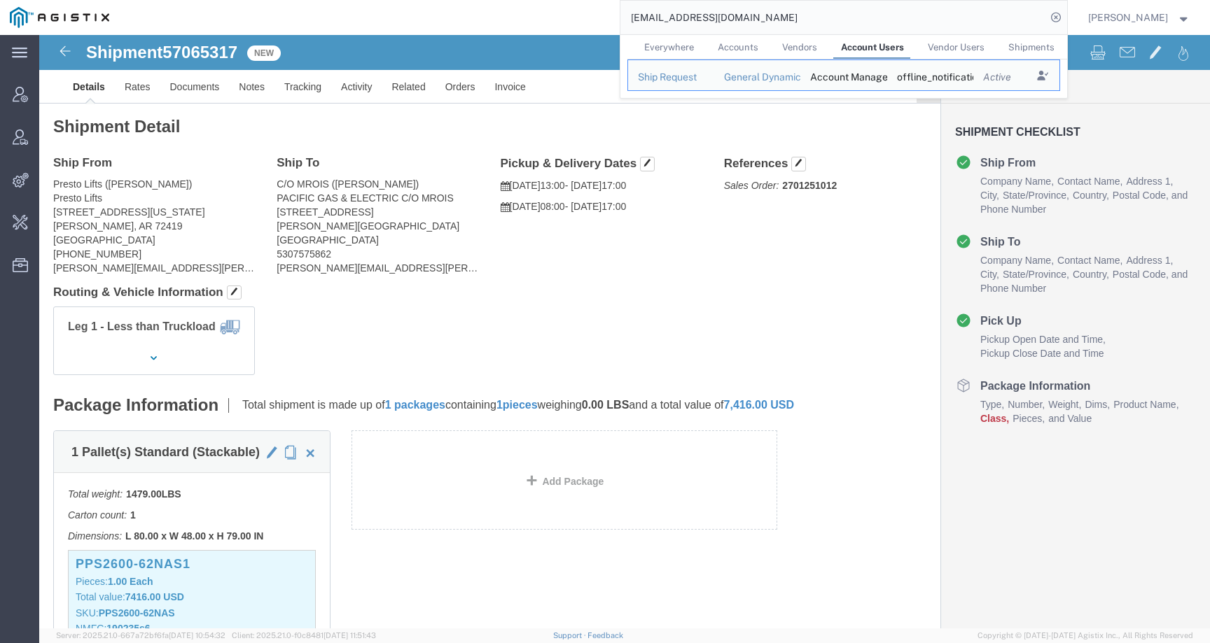
drag, startPoint x: 717, startPoint y: 19, endPoint x: 559, endPoint y: 19, distance: 157.5
click at [559, 19] on div "otsshipreq@agistix.com Everywhere Accounts Vendors Account Users Vendor Users S…" at bounding box center [593, 17] width 948 height 35
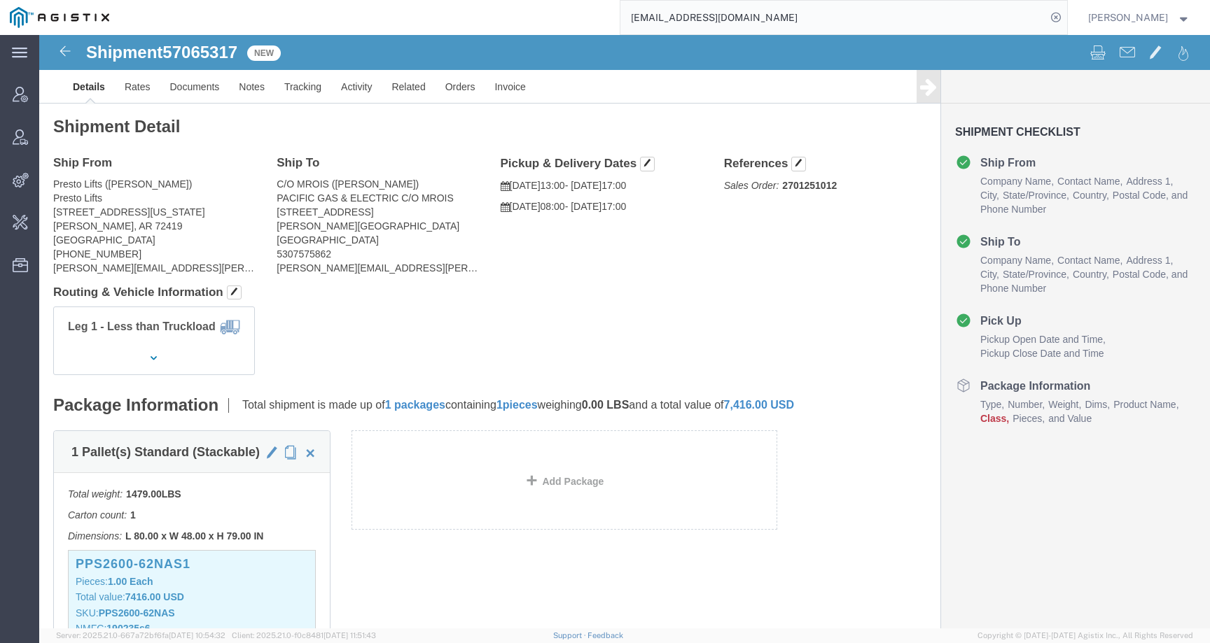
paste input "kristen.henington@totalsafety"
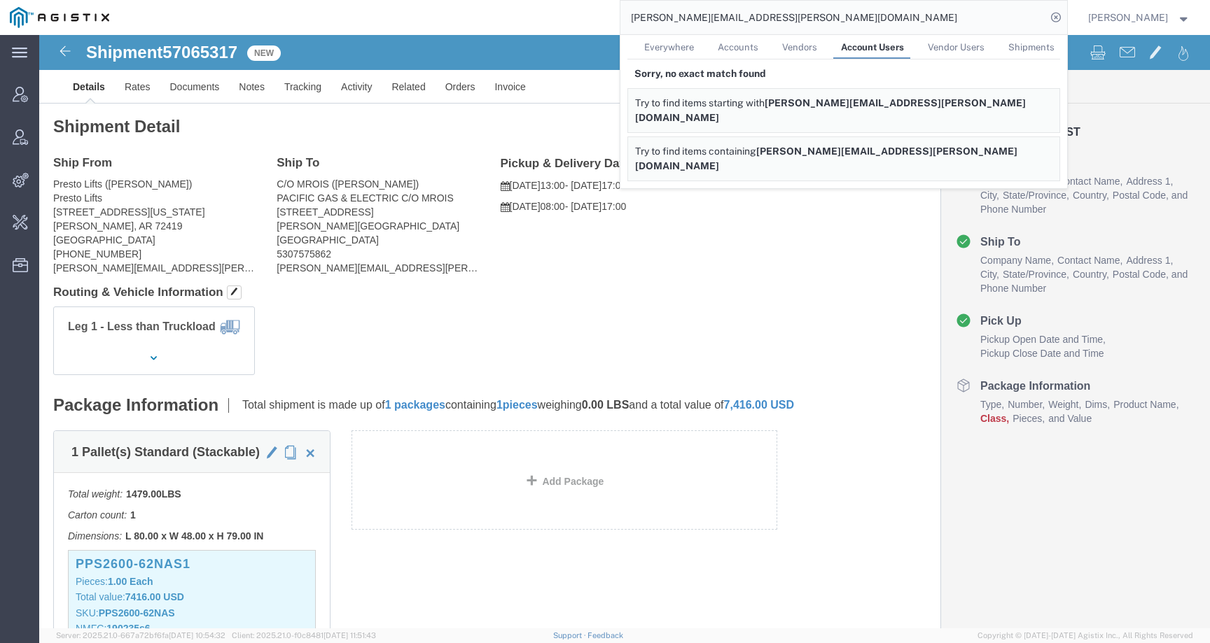
click at [690, 45] on span "Everywhere" at bounding box center [669, 47] width 50 height 11
drag, startPoint x: 813, startPoint y: 17, endPoint x: 552, endPoint y: 26, distance: 262.0
click at [552, 26] on div "kristen.henington@totalsafety.com Everywhere Accounts Vendors Account Users Ven…" at bounding box center [593, 17] width 948 height 35
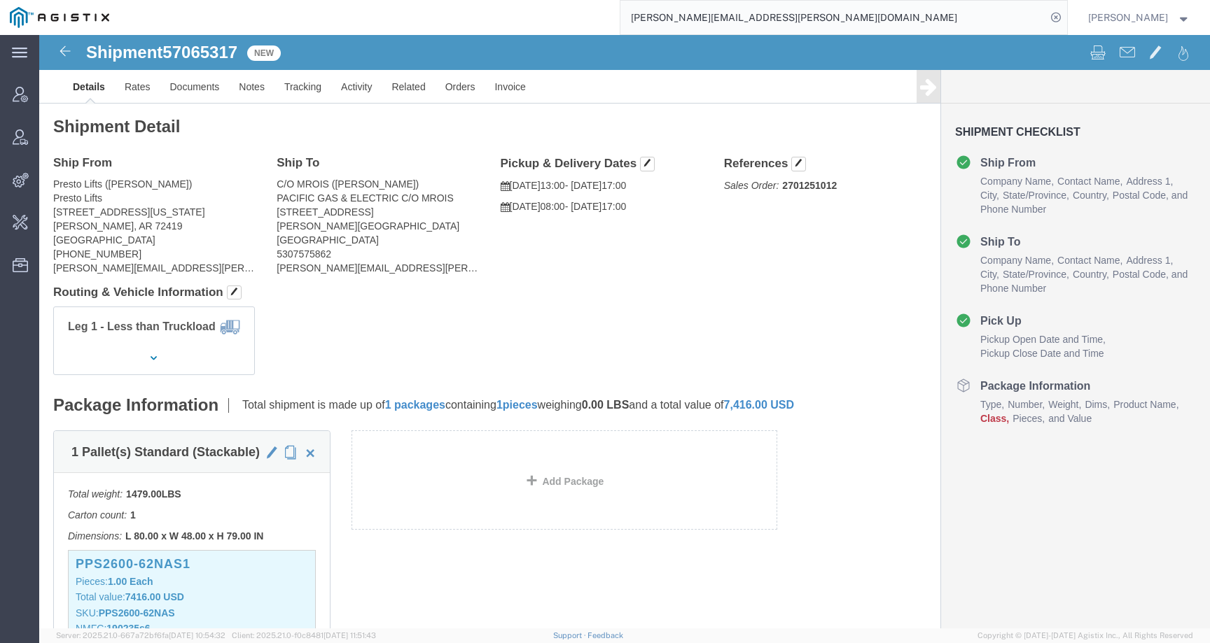
type input "kristen.henington@totalsafety.co"
drag, startPoint x: 802, startPoint y: 18, endPoint x: 638, endPoint y: 16, distance: 163.1
click at [638, 16] on input "kristen.henington@totalsafety.co" at bounding box center [833, 18] width 426 height 34
paste input "melinda.pate@prestolifts.com"
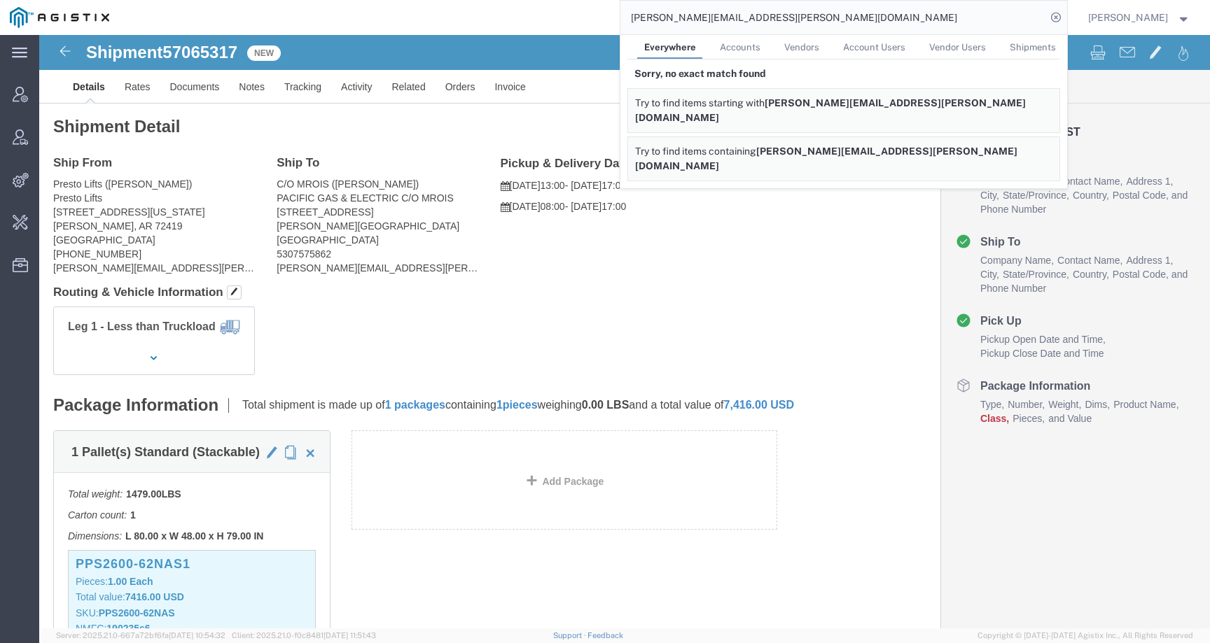
drag, startPoint x: 797, startPoint y: 16, endPoint x: 522, endPoint y: 16, distance: 274.4
click at [522, 16] on div "melinda.pate@prestolifts.com Everywhere Accounts Vendors Account Users Vendor U…" at bounding box center [593, 17] width 948 height 35
paste input "Presto Lifts"
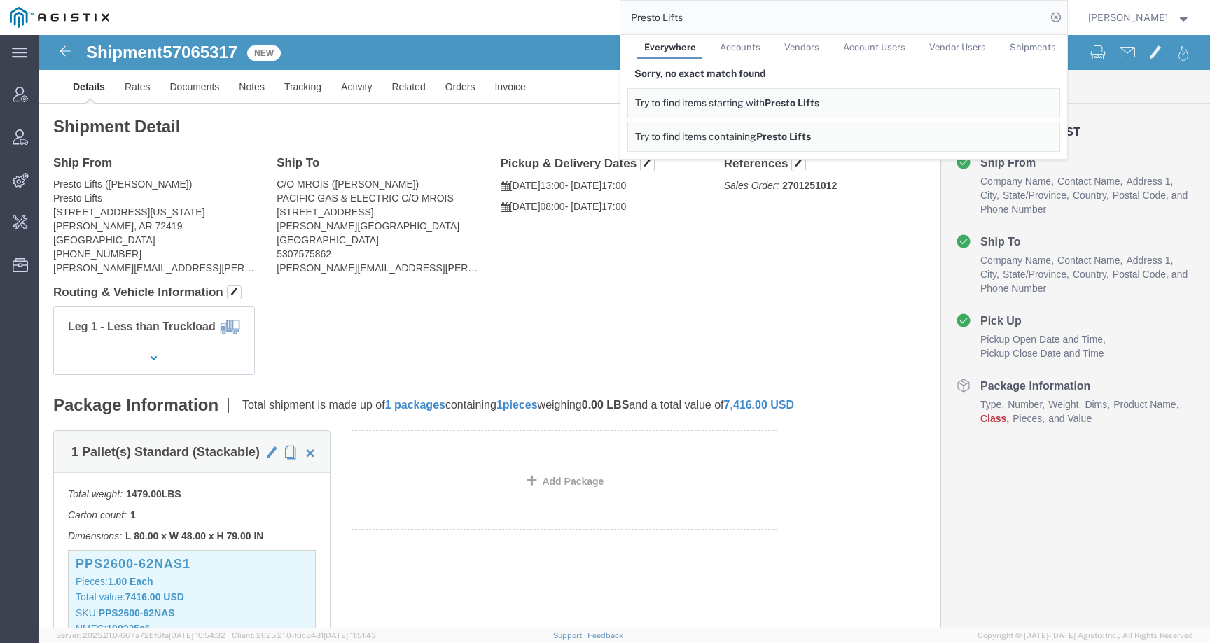
click at [751, 48] on span "Accounts" at bounding box center [740, 47] width 41 height 11
click at [811, 48] on span "Vendors" at bounding box center [799, 47] width 35 height 11
click at [872, 50] on span "Account Users" at bounding box center [872, 47] width 62 height 11
click at [949, 43] on span "Vendor Users" at bounding box center [956, 47] width 57 height 11
click at [1023, 42] on span "Shipments" at bounding box center [1032, 47] width 46 height 11
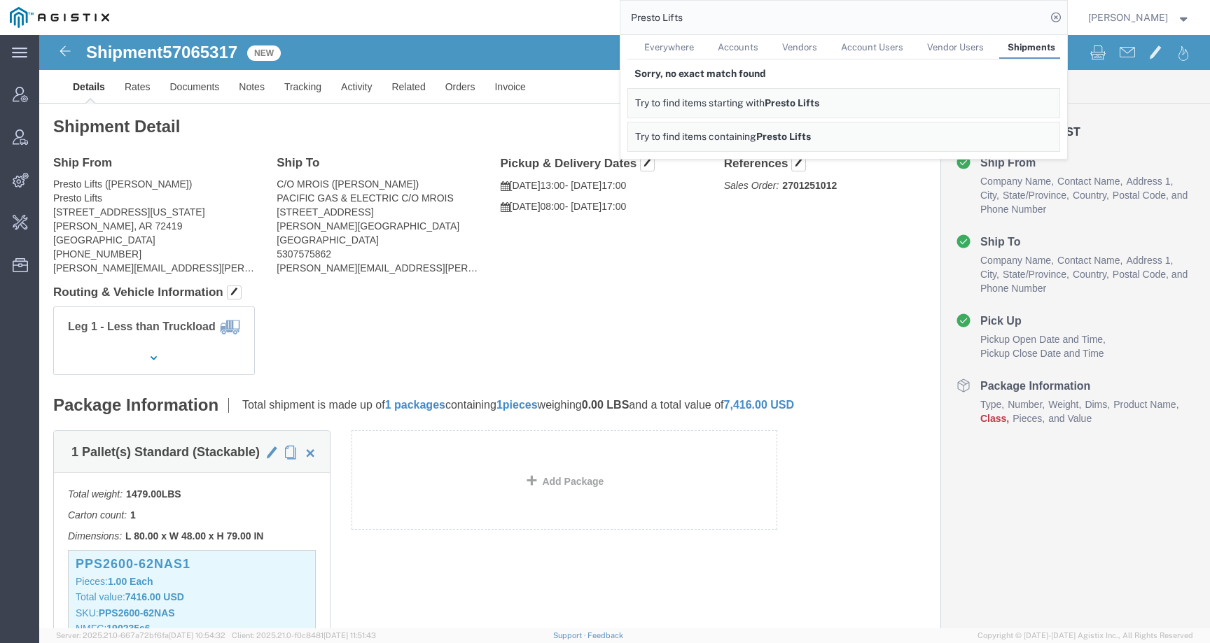
click at [701, 43] on link "Everywhere" at bounding box center [669, 47] width 64 height 25
click span "57065317"
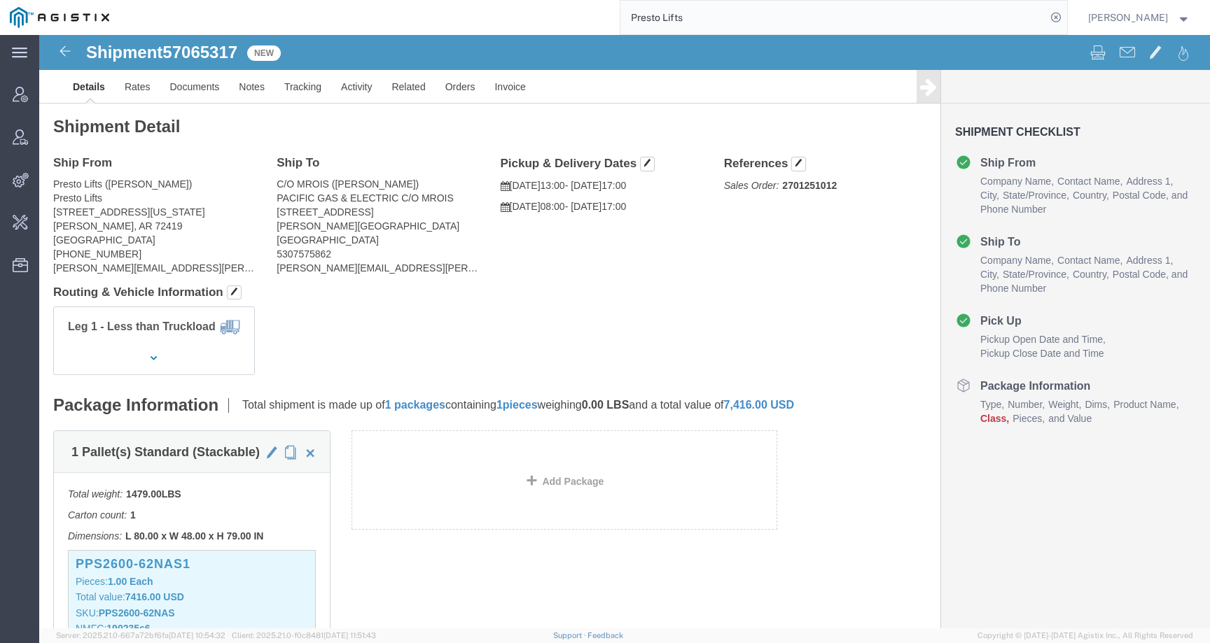
click span "57065317"
copy span "57065317"
drag, startPoint x: 701, startPoint y: 19, endPoint x: 615, endPoint y: 18, distance: 86.1
click at [615, 18] on div "Presto Lifts" at bounding box center [593, 17] width 948 height 35
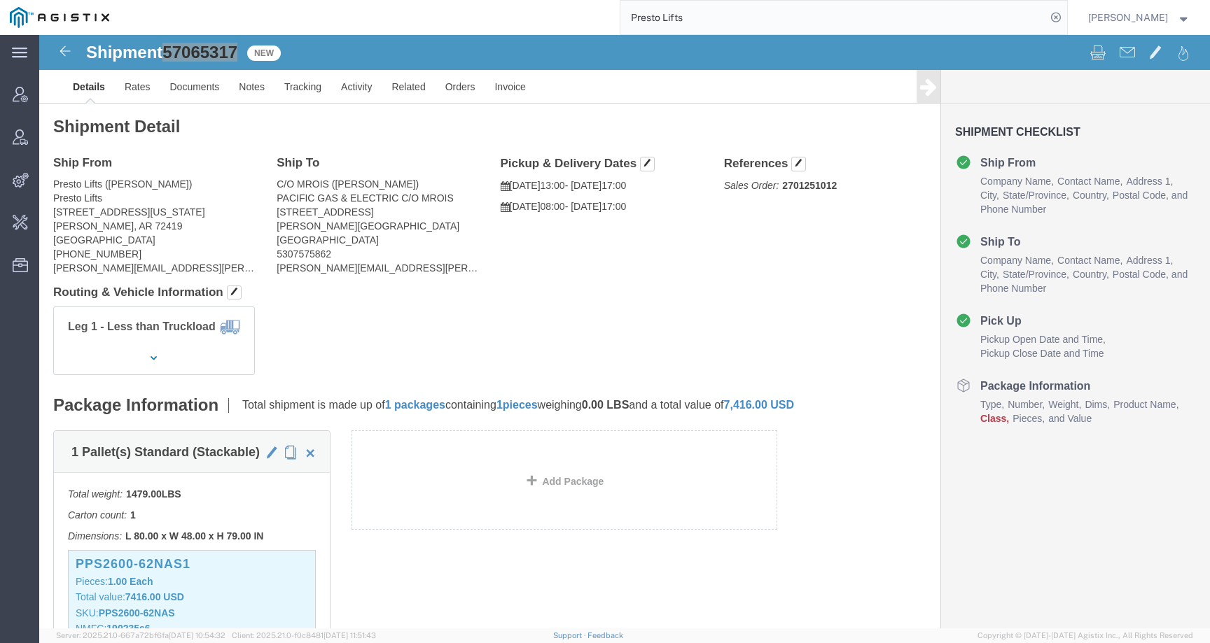
paste input "57043060"
type input "57043060"
